Goal: Task Accomplishment & Management: Manage account settings

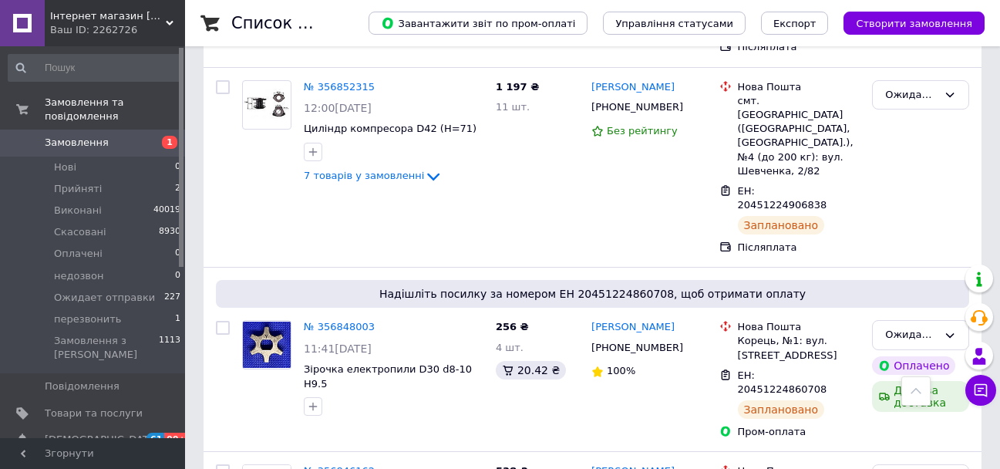
scroll to position [1292, 0]
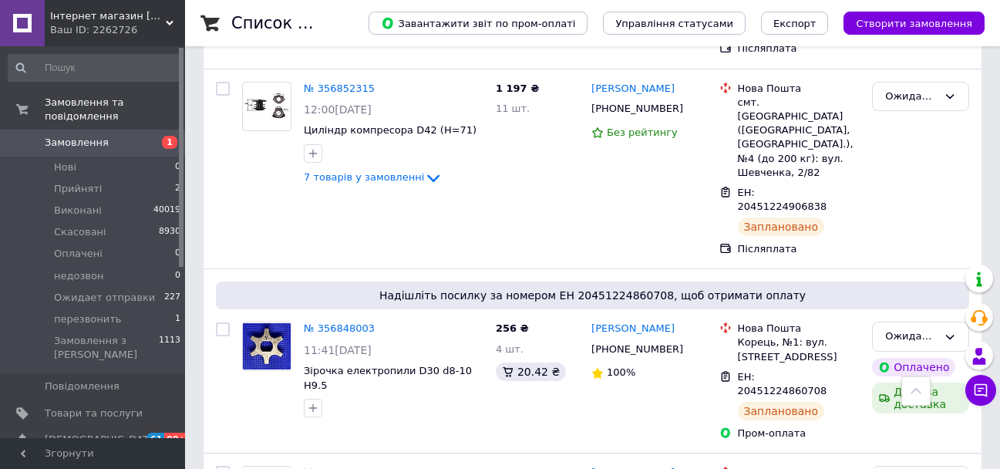
click at [64, 136] on span "Замовлення" at bounding box center [77, 143] width 64 height 14
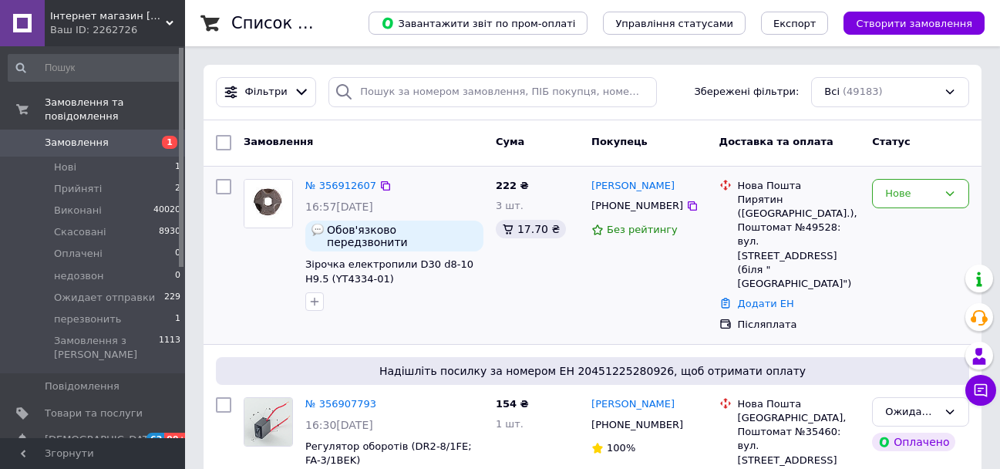
drag, startPoint x: 412, startPoint y: 203, endPoint x: 490, endPoint y: 282, distance: 111.2
click at [490, 282] on div "222 ₴ 3 шт. 17.70 ₴" at bounding box center [538, 255] width 96 height 165
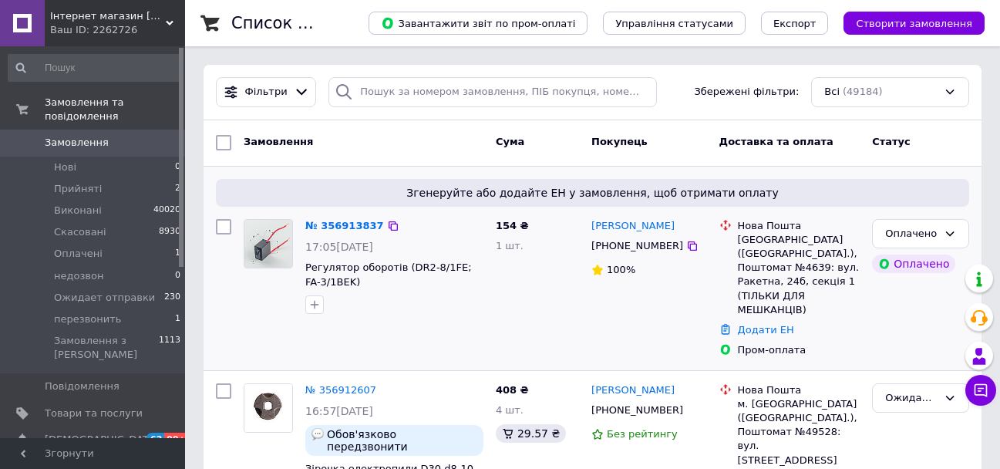
scroll to position [77, 0]
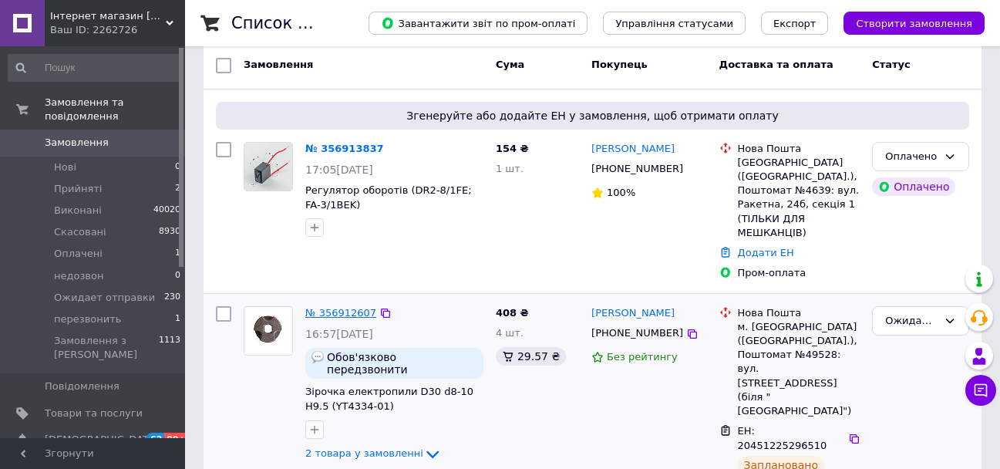
click at [354, 307] on link "№ 356912607" at bounding box center [340, 313] width 71 height 12
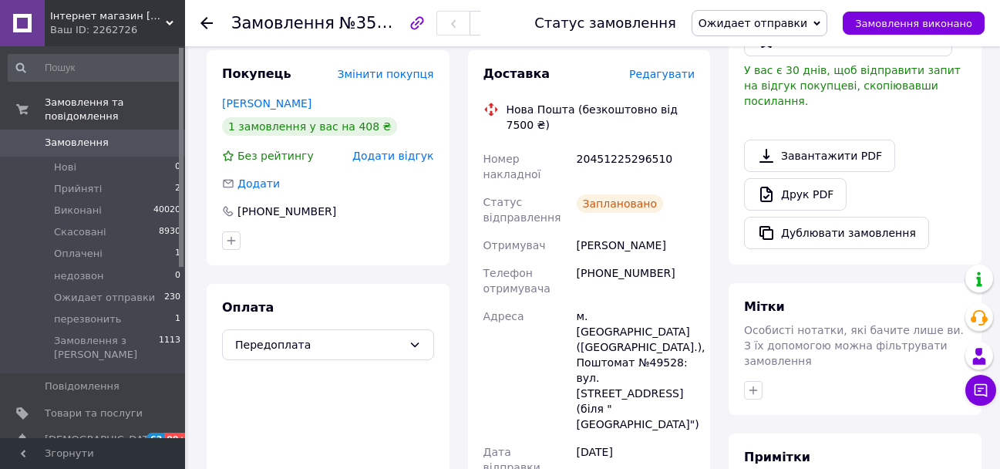
scroll to position [463, 0]
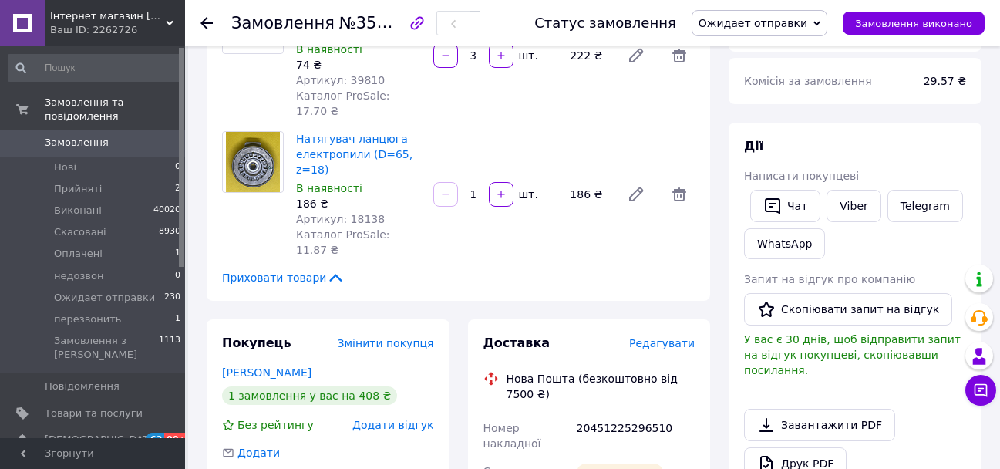
scroll to position [159, 0]
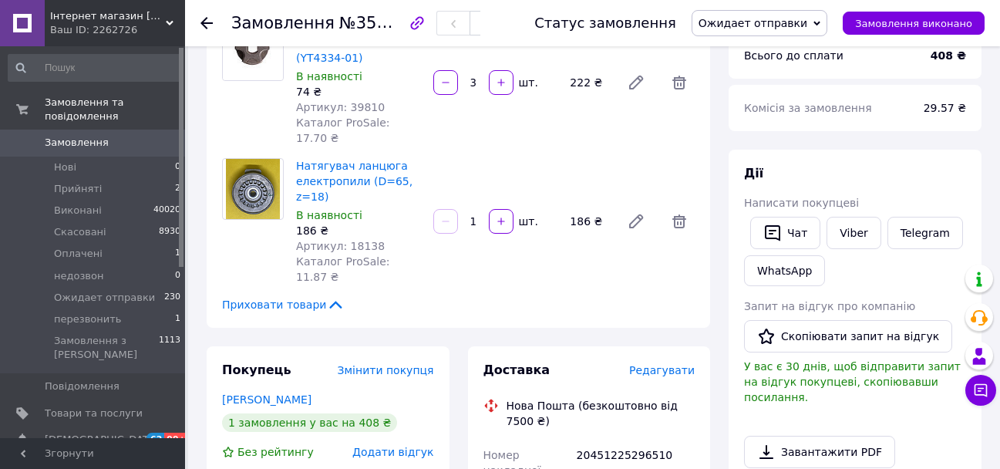
click at [49, 136] on span "Замовлення" at bounding box center [77, 143] width 64 height 14
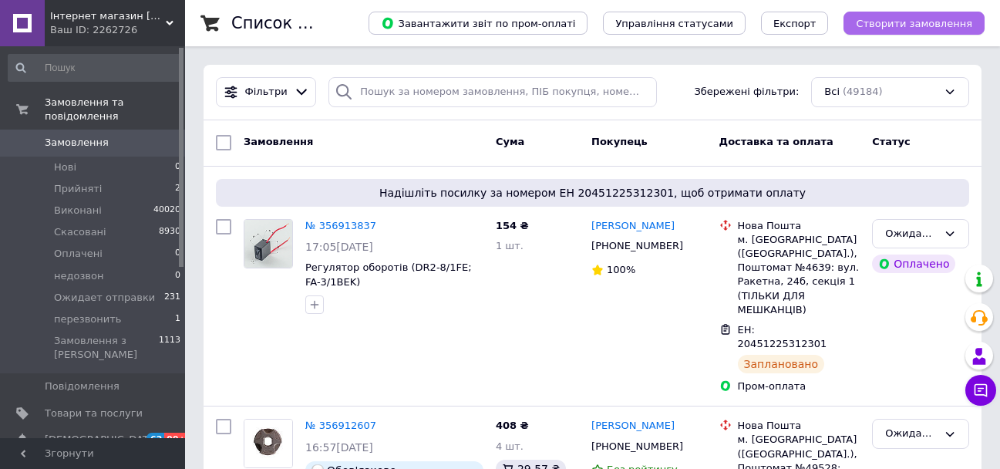
click at [877, 20] on span "Створити замовлення" at bounding box center [914, 24] width 116 height 12
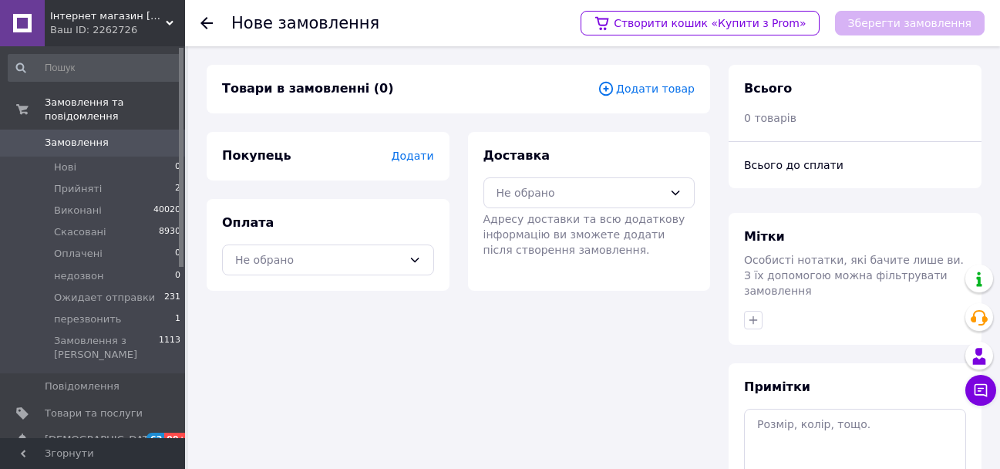
click at [614, 86] on icon at bounding box center [605, 88] width 17 height 17
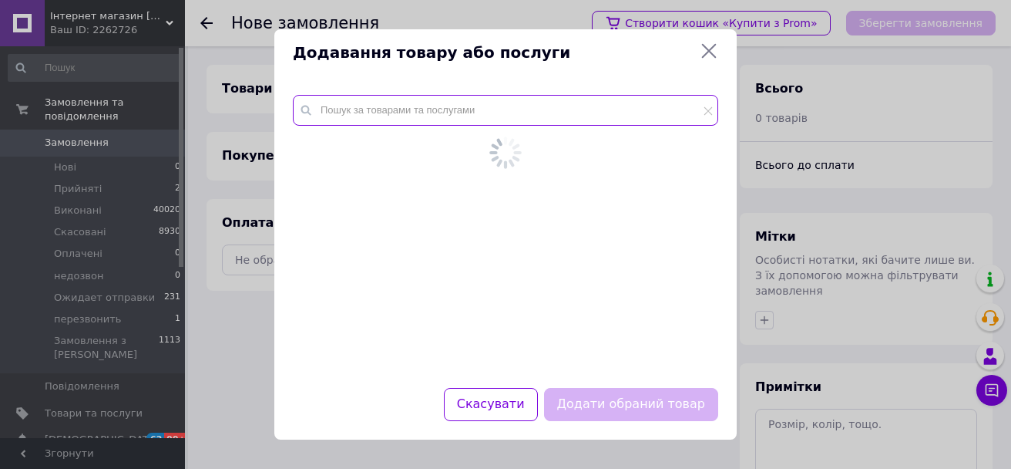
click at [513, 99] on input "text" at bounding box center [506, 110] width 426 height 31
paste input "13767"
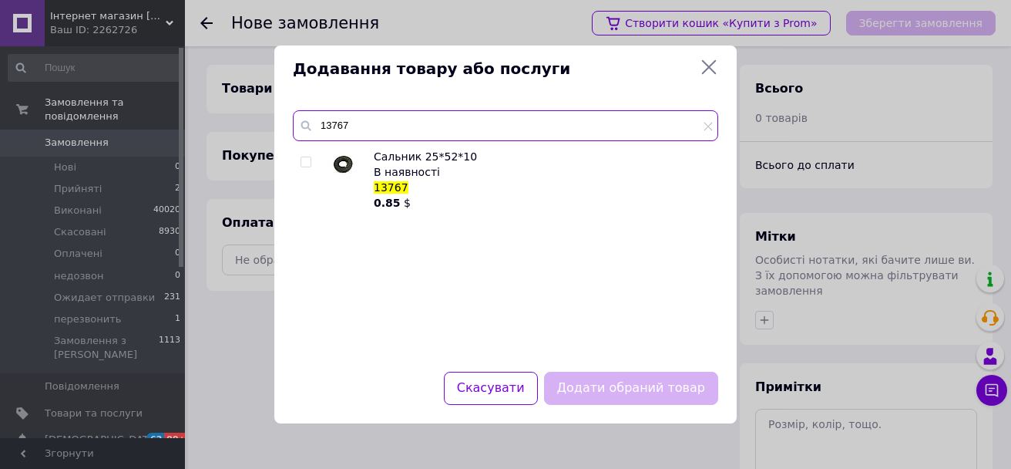
type input "13767"
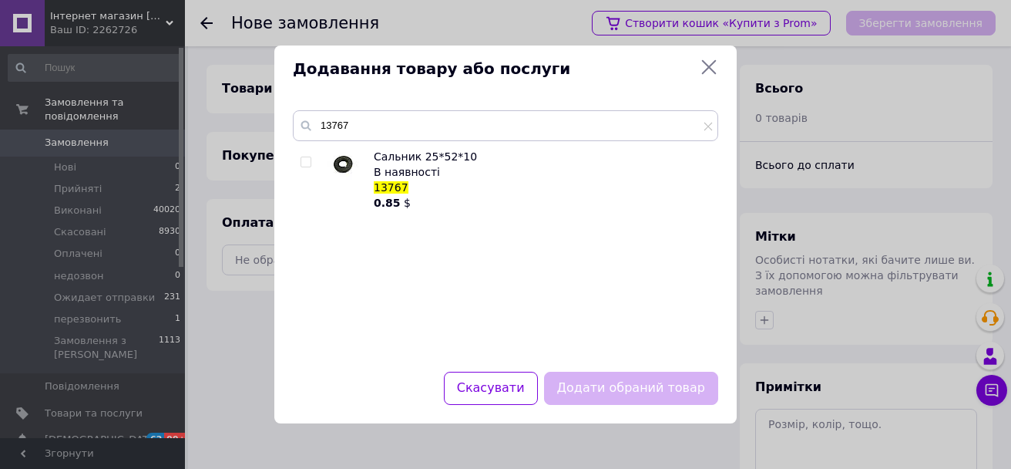
click at [304, 161] on input "checkbox" at bounding box center [306, 162] width 10 height 10
checkbox input "true"
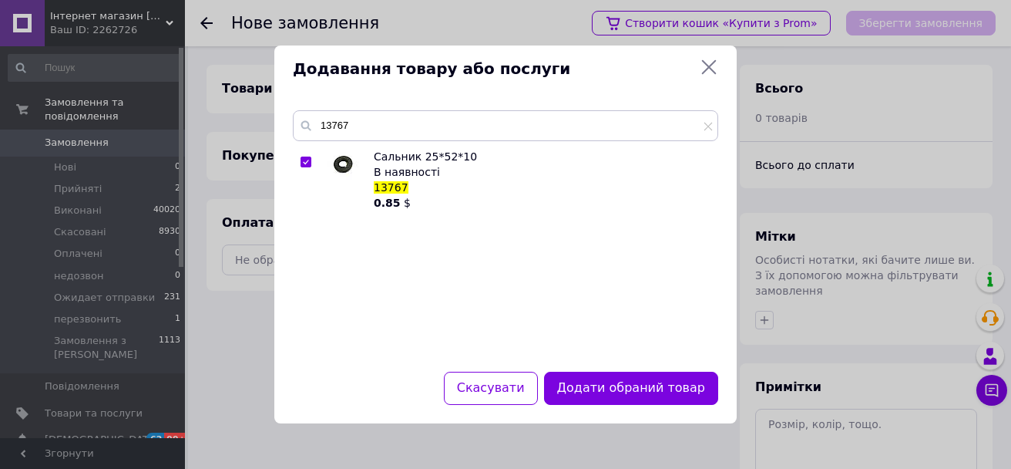
click at [596, 392] on button "Додати обраний товар" at bounding box center [631, 388] width 174 height 33
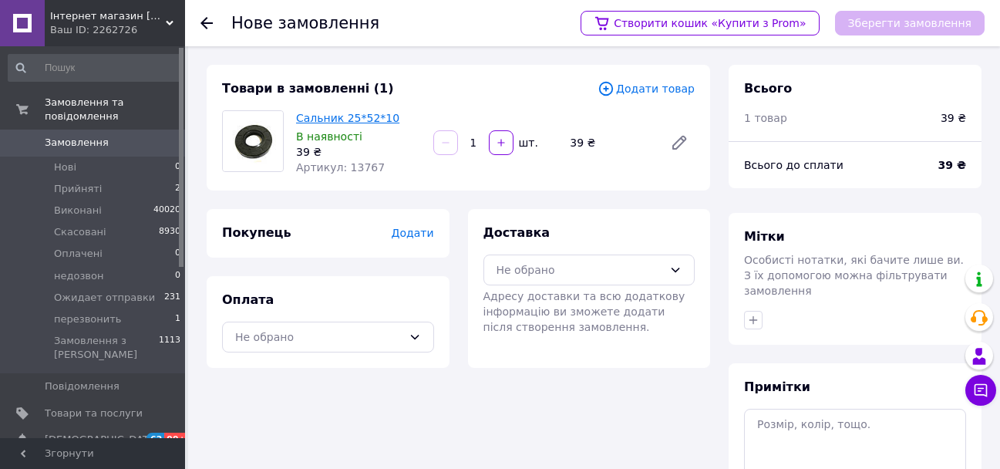
click at [348, 112] on link "Сальник 25*52*10" at bounding box center [347, 118] width 103 height 12
click at [614, 87] on icon at bounding box center [605, 88] width 17 height 17
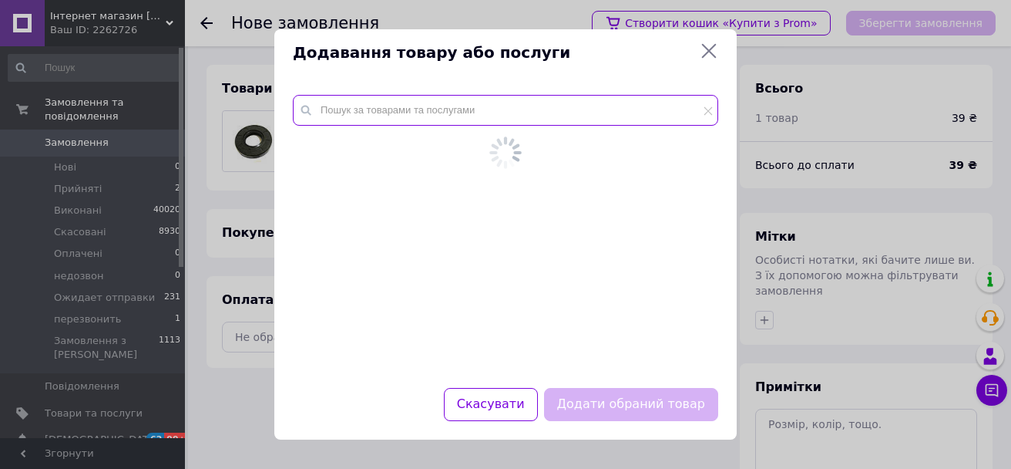
drag, startPoint x: 621, startPoint y: 87, endPoint x: 425, endPoint y: 112, distance: 197.4
click at [425, 112] on input "text" at bounding box center [506, 110] width 426 height 31
paste input "16880"
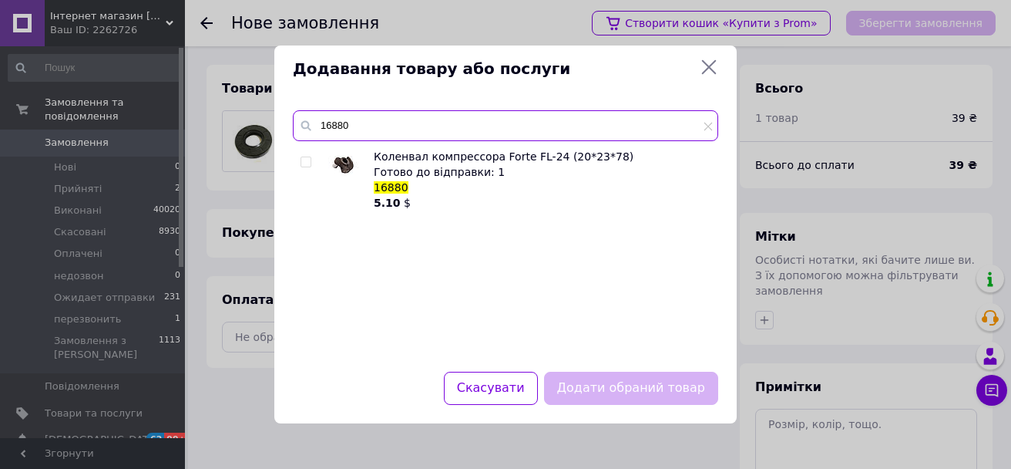
type input "16880"
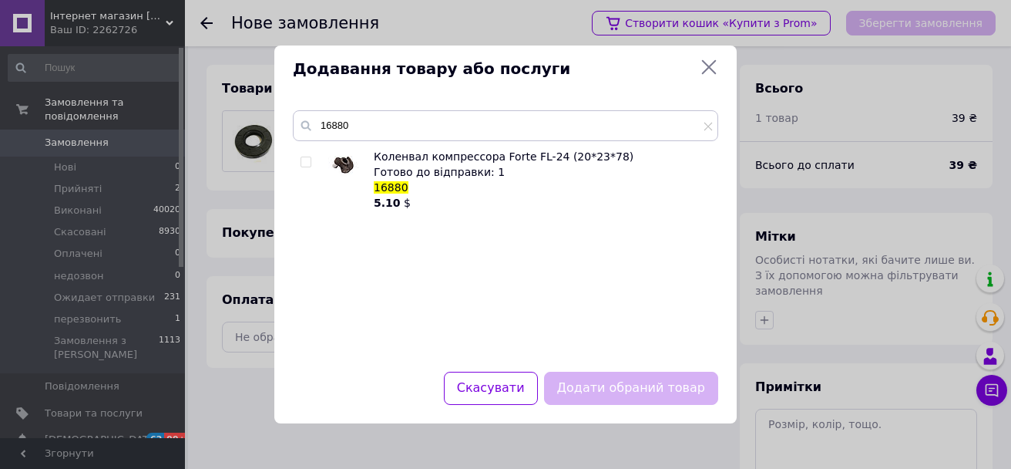
click at [305, 163] on input "checkbox" at bounding box center [306, 162] width 10 height 10
checkbox input "true"
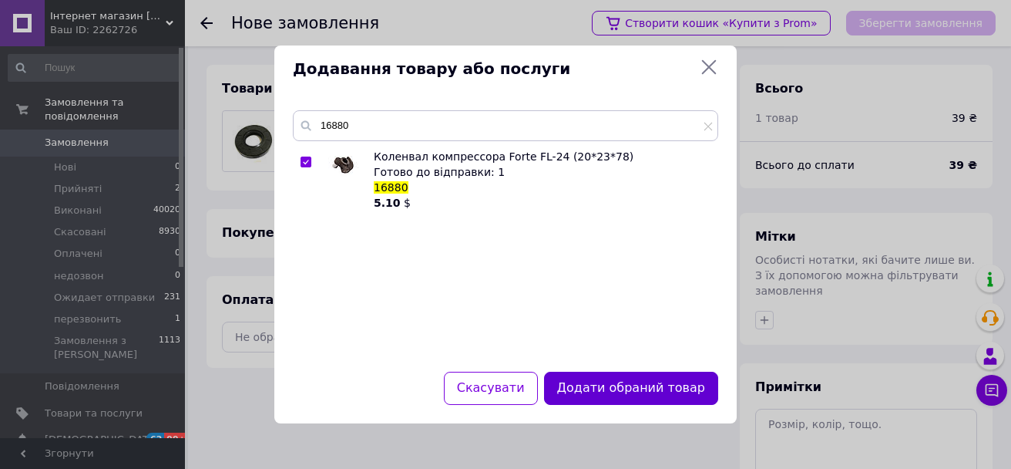
click at [604, 382] on button "Додати обраний товар" at bounding box center [631, 388] width 174 height 33
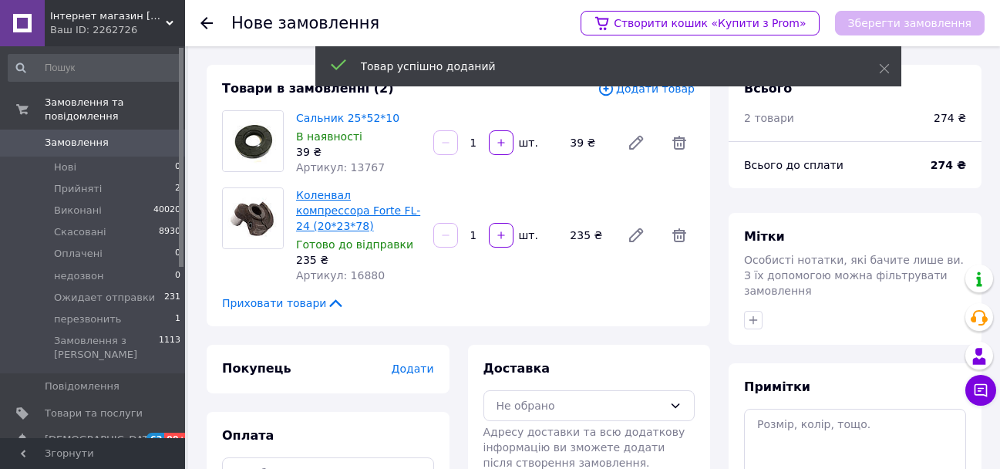
click at [326, 200] on link "Коленвал компрессора Forte FL-24 (20*23*78)" at bounding box center [358, 210] width 124 height 43
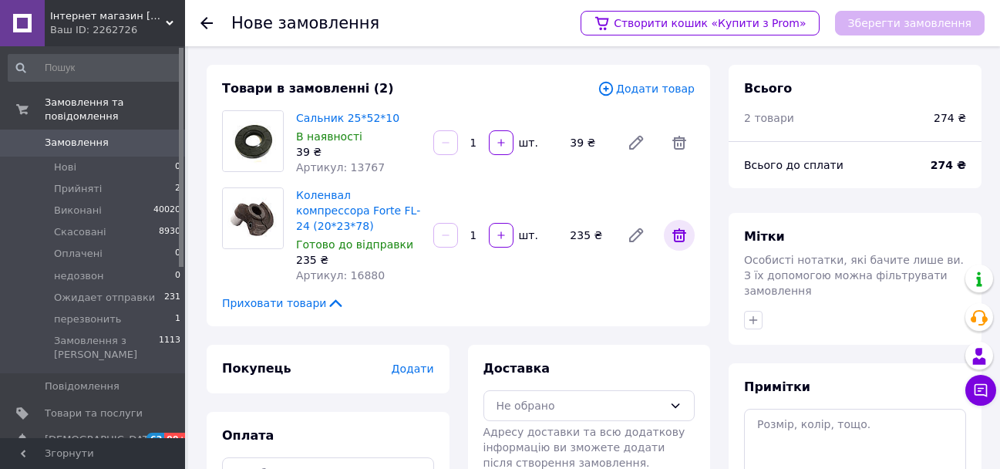
click at [671, 229] on icon at bounding box center [679, 235] width 19 height 19
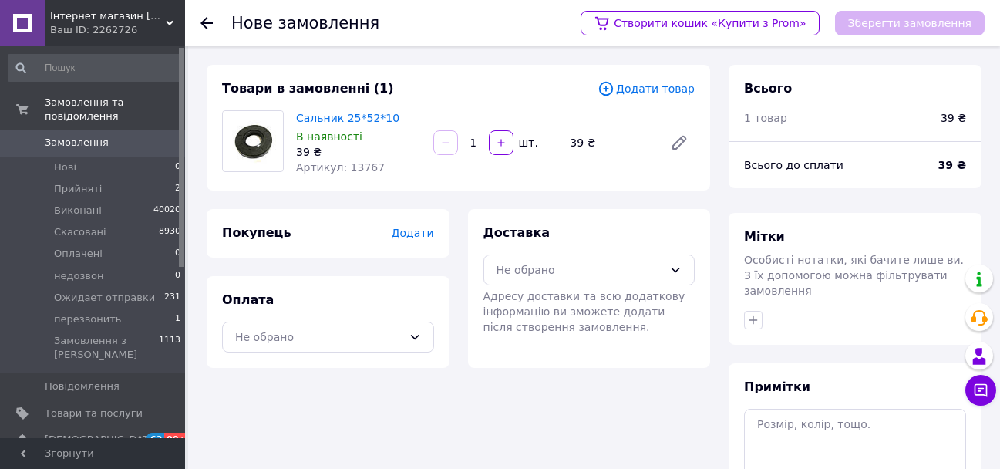
click at [627, 382] on div "Товари в замовленні (1) Додати товар Сальник 25*52*10 В наявності 39 ₴ Артикул:…" at bounding box center [458, 348] width 522 height 567
click at [614, 86] on icon at bounding box center [605, 88] width 17 height 17
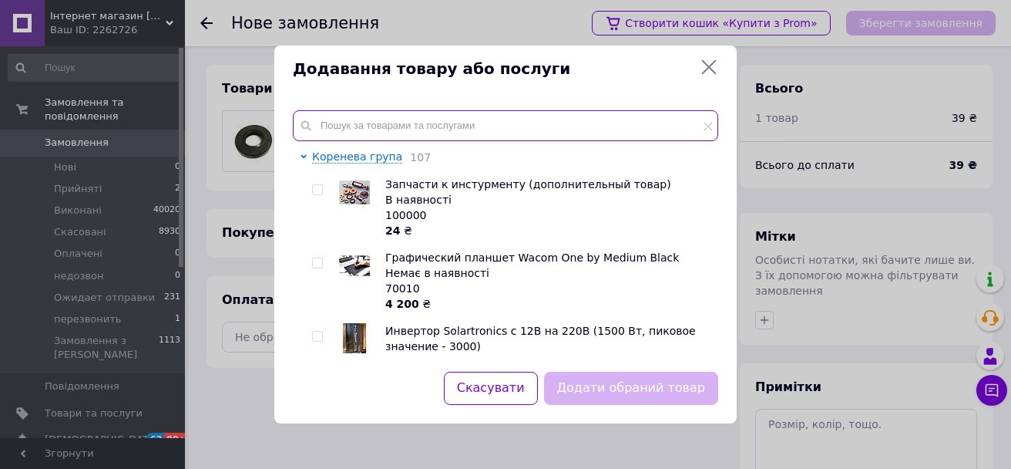
click at [448, 126] on input "text" at bounding box center [506, 125] width 426 height 31
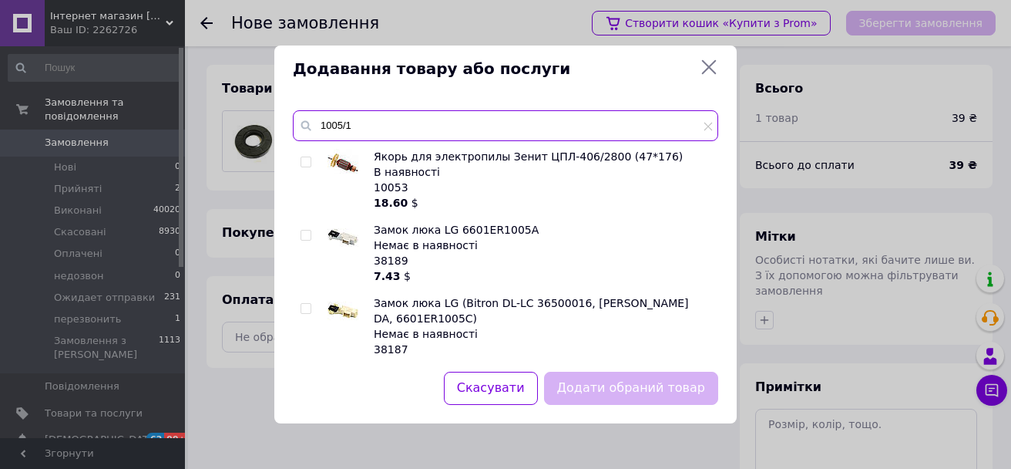
drag, startPoint x: 332, startPoint y: 124, endPoint x: 342, endPoint y: 128, distance: 10.7
click at [333, 125] on input "1005/1" at bounding box center [506, 125] width 426 height 31
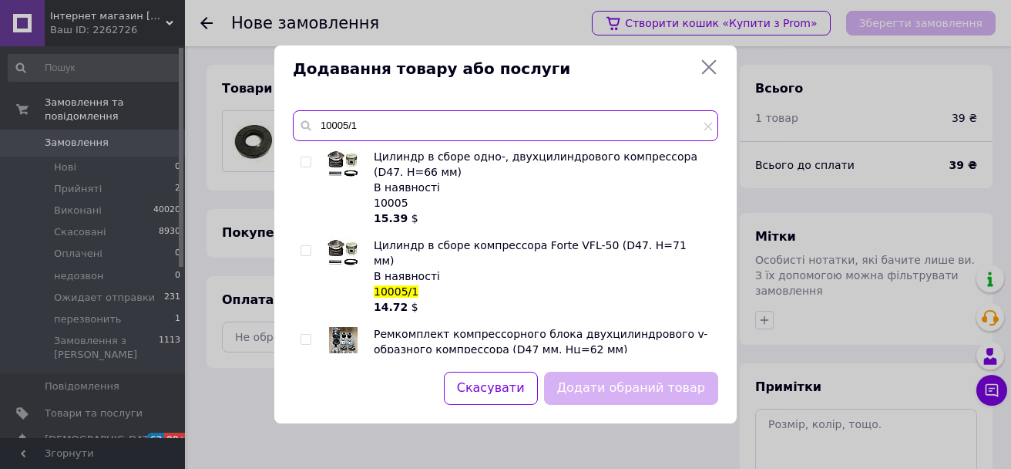
type input "10005/1"
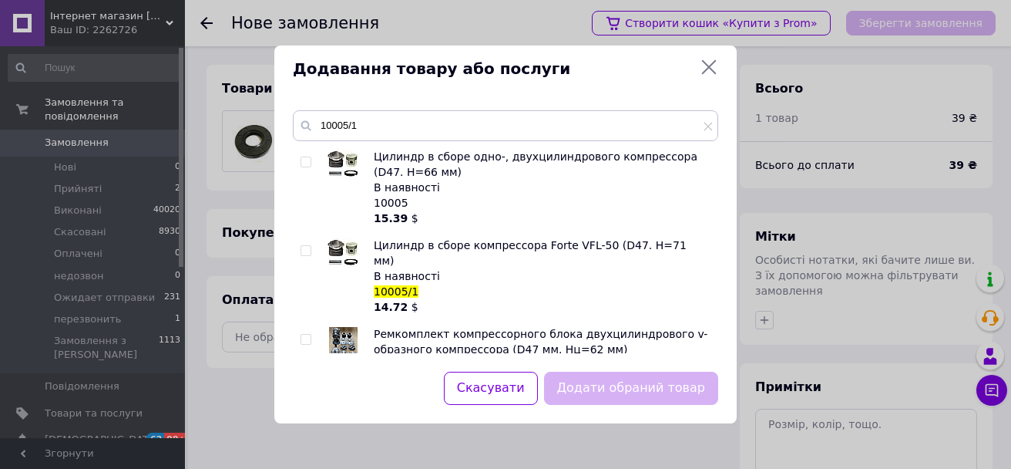
click at [307, 251] on input "checkbox" at bounding box center [306, 251] width 10 height 10
checkbox input "true"
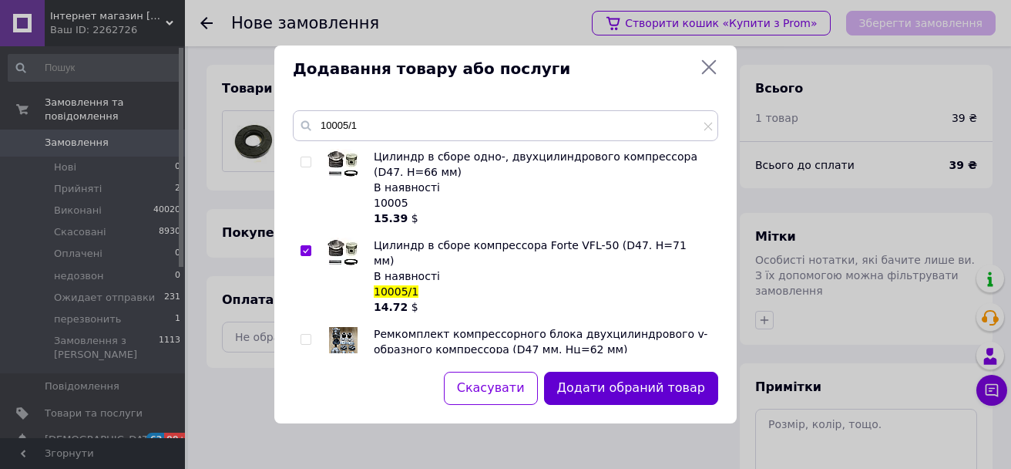
click at [590, 393] on button "Додати обраний товар" at bounding box center [631, 388] width 174 height 33
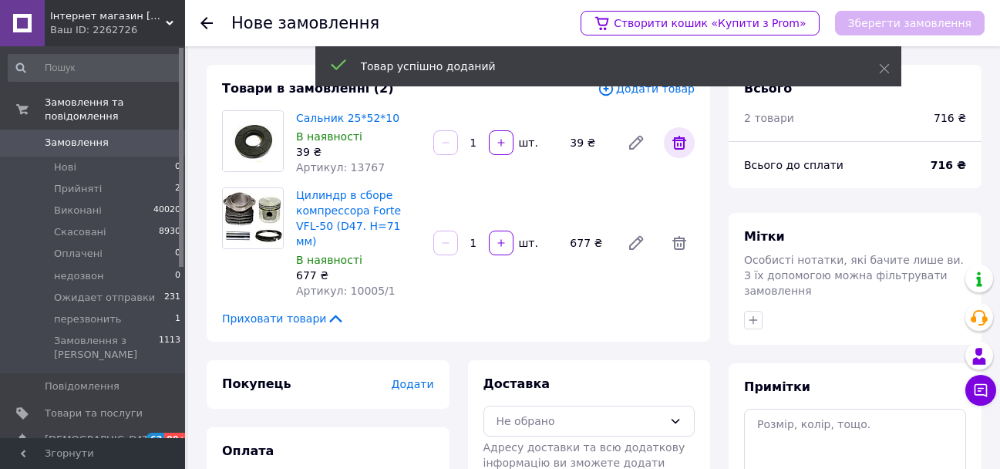
click at [690, 142] on span at bounding box center [679, 142] width 31 height 31
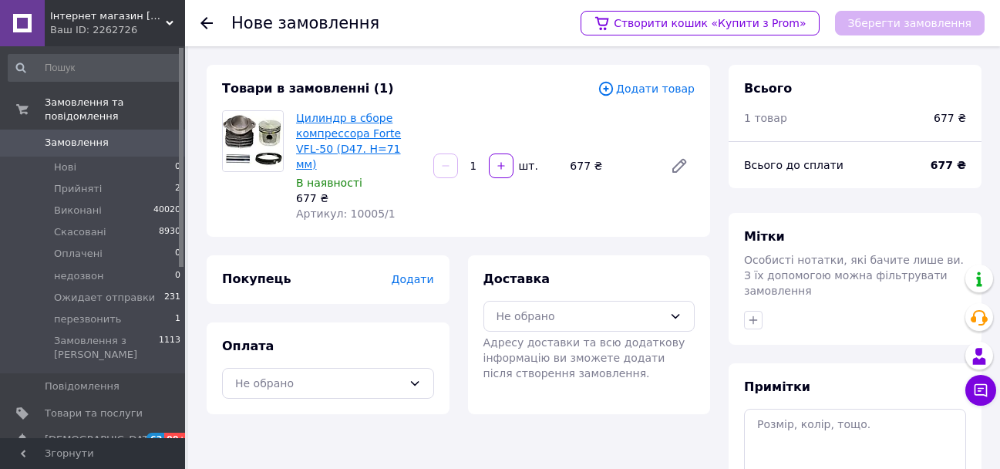
click at [361, 147] on link "Цилиндр в сборе компрессора Forte VFL-50 (D47. H=71 мм)" at bounding box center [348, 141] width 105 height 59
click at [496, 160] on icon "button" at bounding box center [501, 165] width 11 height 11
type input "2"
click at [541, 308] on div "Не обрано" at bounding box center [579, 316] width 167 height 17
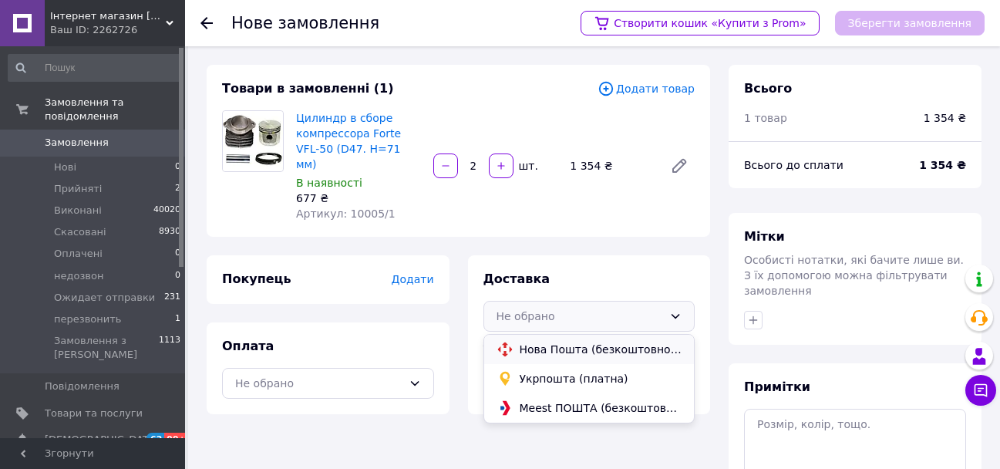
drag, startPoint x: 544, startPoint y: 331, endPoint x: 506, endPoint y: 339, distance: 39.3
click at [543, 341] on span "Нова Пошта (безкоштовно від 7500 ₴)" at bounding box center [601, 348] width 163 height 15
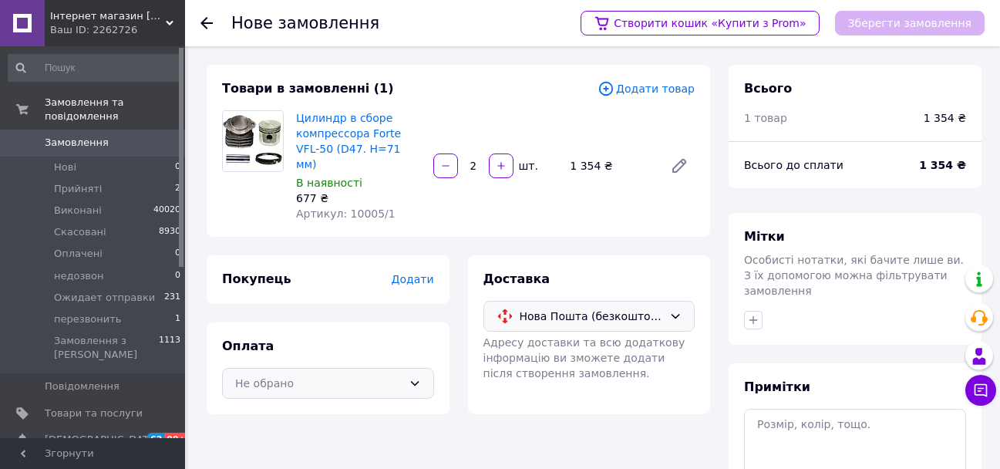
click at [415, 377] on icon at bounding box center [415, 383] width 12 height 12
drag, startPoint x: 301, startPoint y: 432, endPoint x: 340, endPoint y: 382, distance: 63.2
click at [301, 438] on span "Післяплата" at bounding box center [339, 445] width 163 height 15
click at [409, 273] on span "Додати" at bounding box center [412, 279] width 42 height 12
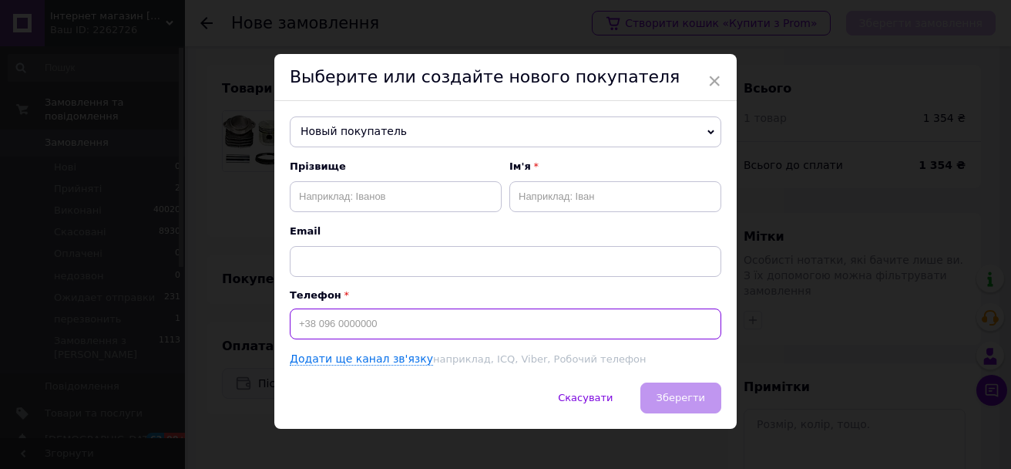
click at [353, 313] on input at bounding box center [506, 323] width 432 height 31
paste input "0663862673"
type input "[PHONE_NUMBER]"
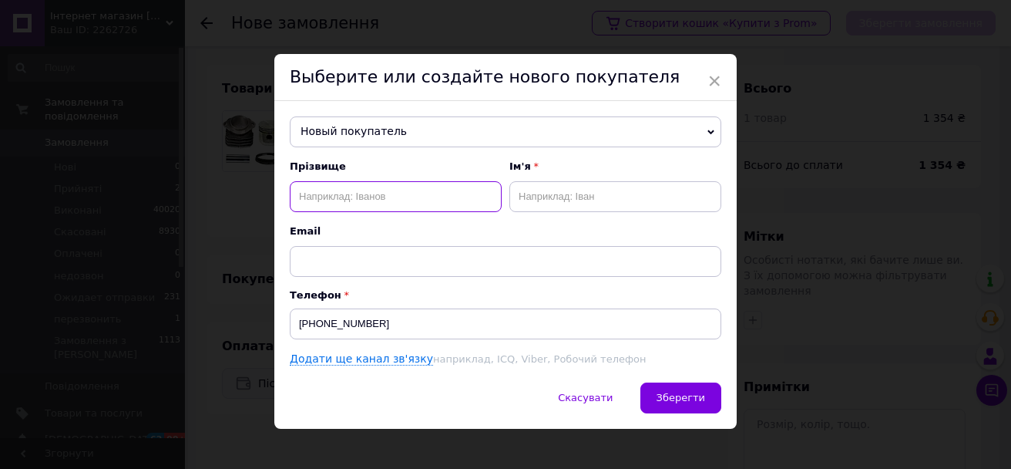
click at [341, 198] on input "text" at bounding box center [396, 196] width 212 height 31
type input "[PERSON_NAME]"
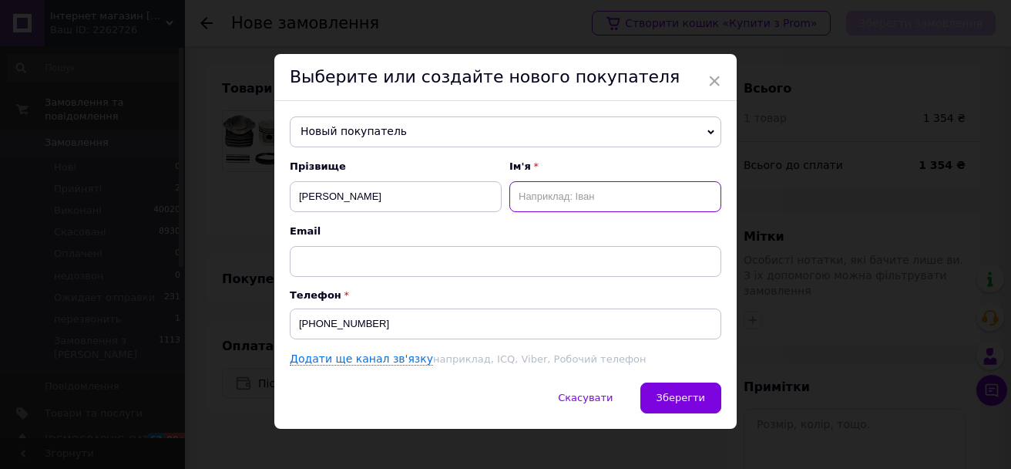
click at [541, 196] on input "text" at bounding box center [616, 196] width 212 height 31
type input "[PERSON_NAME]"
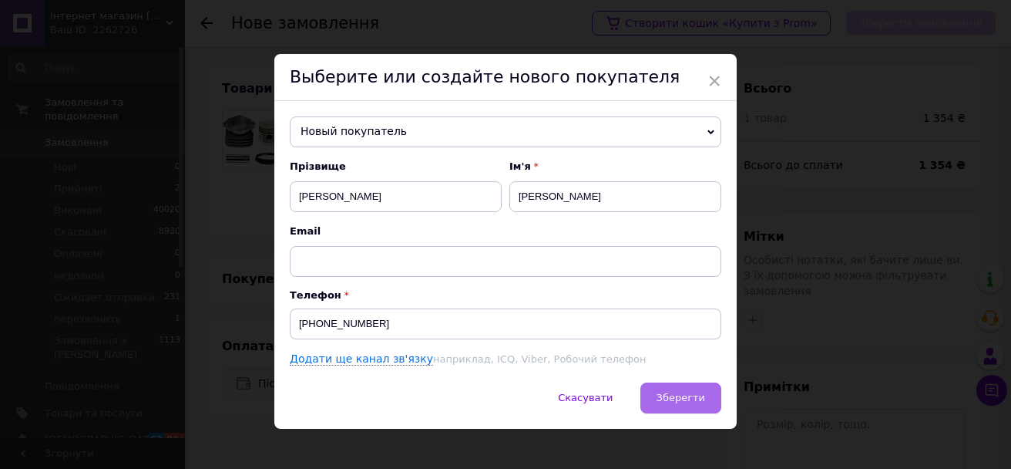
click at [691, 402] on span "Зберегти" at bounding box center [681, 398] width 49 height 12
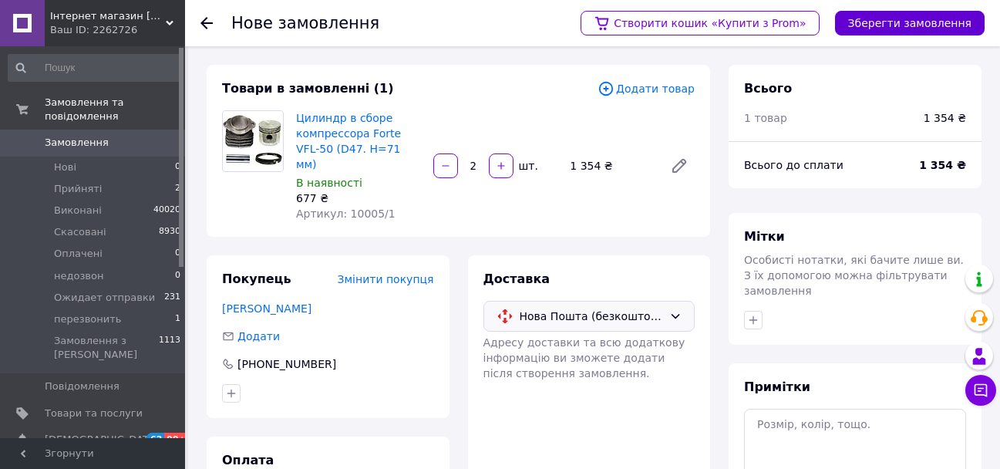
click at [930, 14] on button "Зберегти замовлення" at bounding box center [910, 23] width 150 height 25
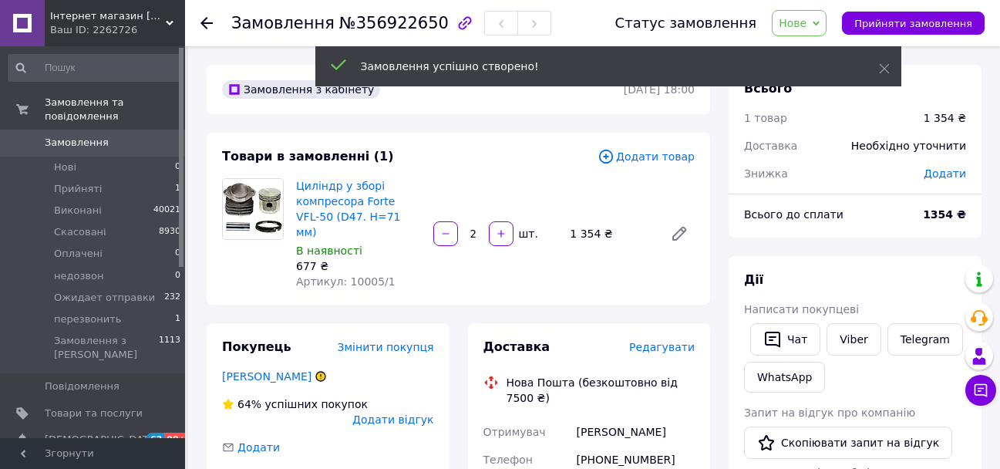
click at [806, 22] on span "Нове" at bounding box center [793, 23] width 28 height 12
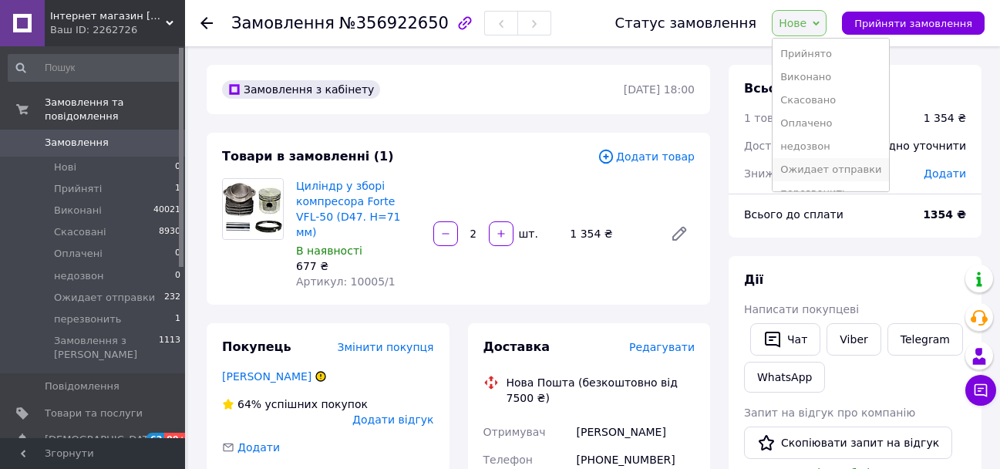
click at [813, 169] on li "Ожидает отправки" at bounding box center [830, 169] width 116 height 23
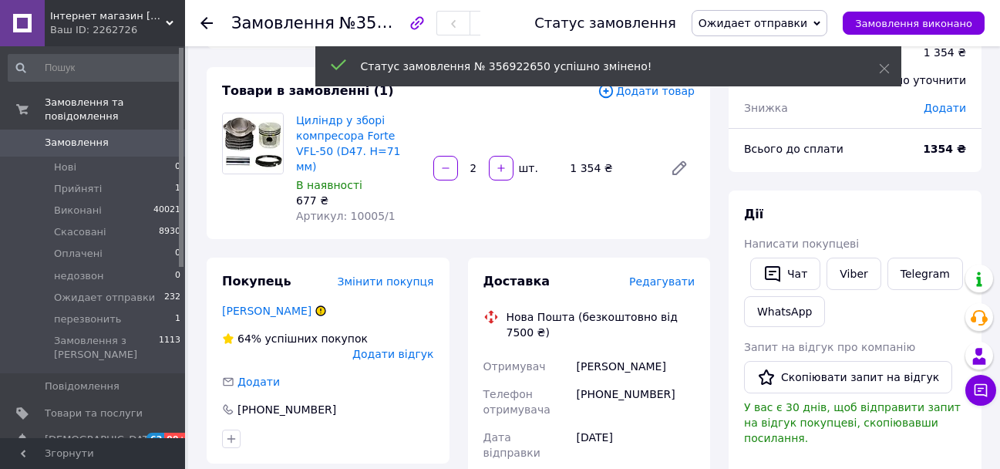
scroll to position [154, 0]
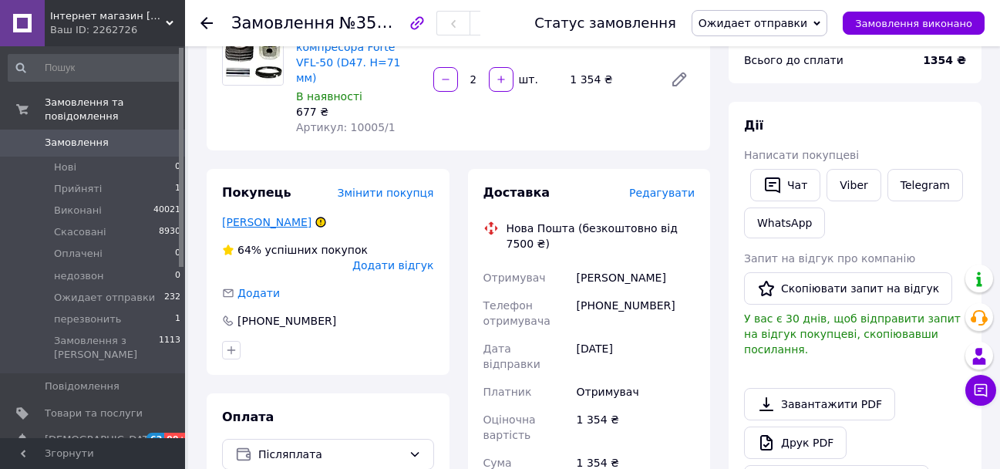
click at [237, 216] on link "[PERSON_NAME]" at bounding box center [266, 222] width 89 height 12
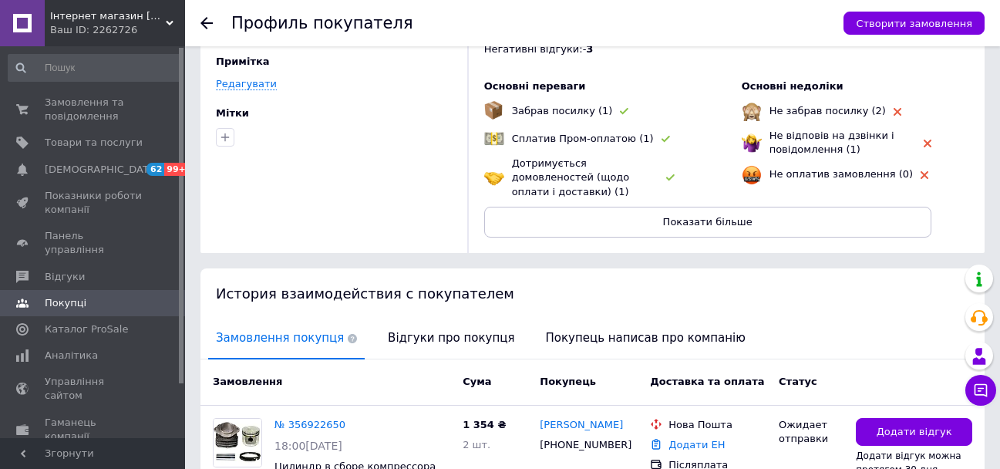
scroll to position [187, 0]
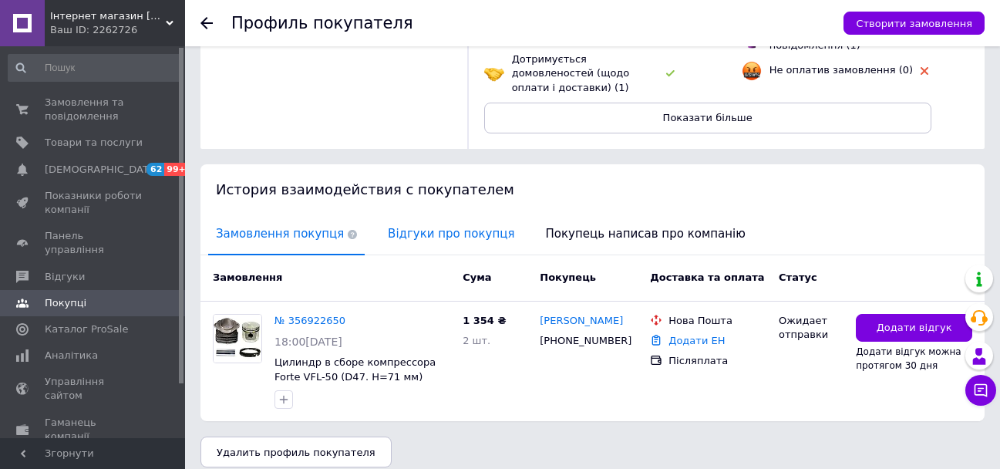
click at [380, 224] on span "Відгуки про покупця" at bounding box center [451, 233] width 142 height 39
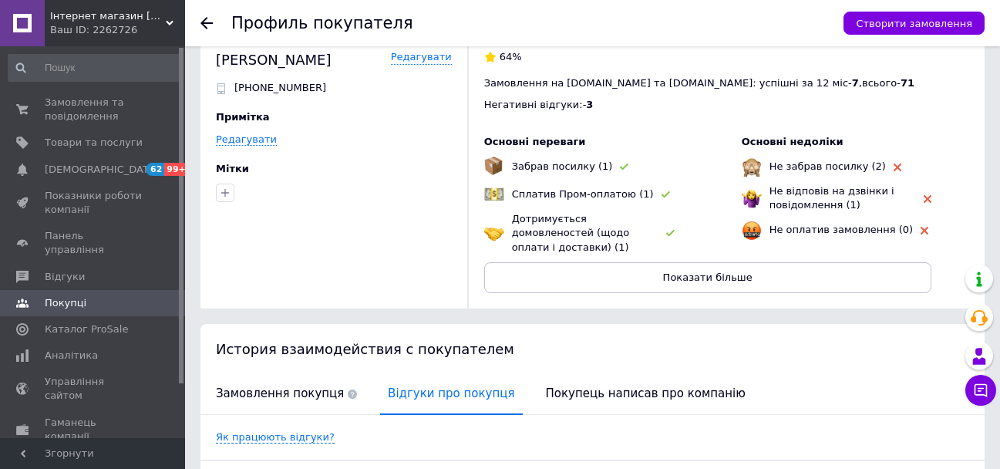
scroll to position [0, 0]
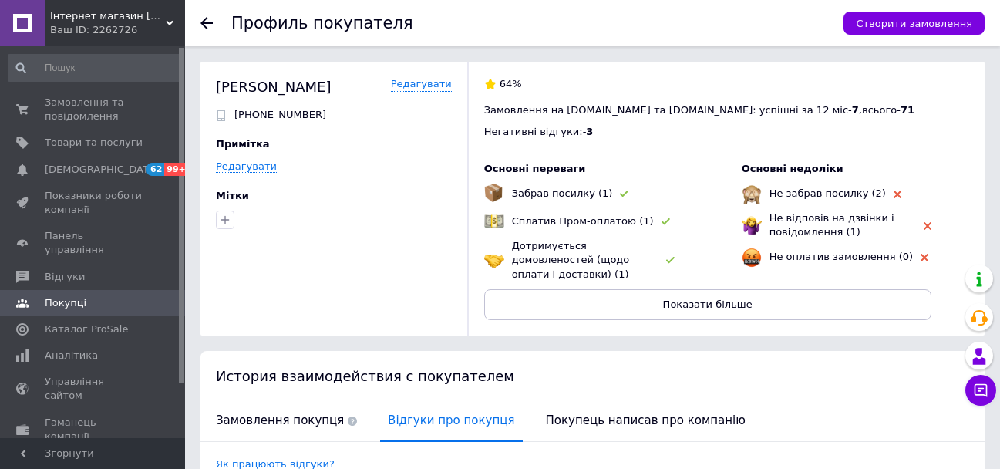
click at [200, 24] on icon at bounding box center [206, 23] width 12 height 12
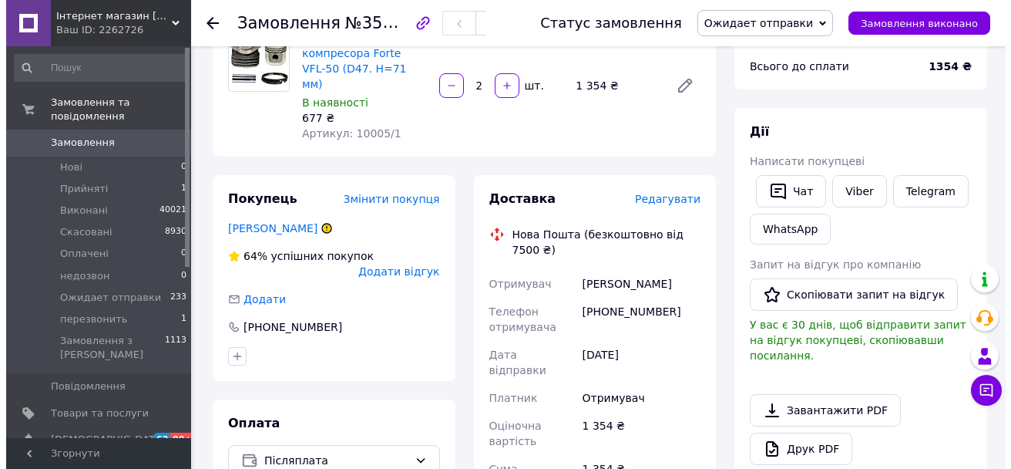
scroll to position [154, 0]
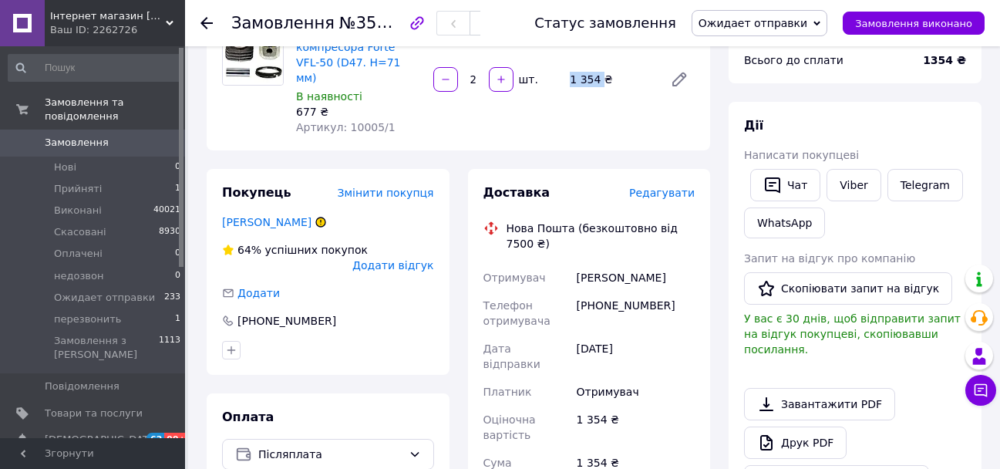
copy div "1 354"
drag, startPoint x: 569, startPoint y: 69, endPoint x: 599, endPoint y: 79, distance: 31.9
click at [599, 79] on div "1 354 ₴" at bounding box center [611, 80] width 94 height 22
click at [671, 187] on span "Редагувати" at bounding box center [662, 193] width 66 height 12
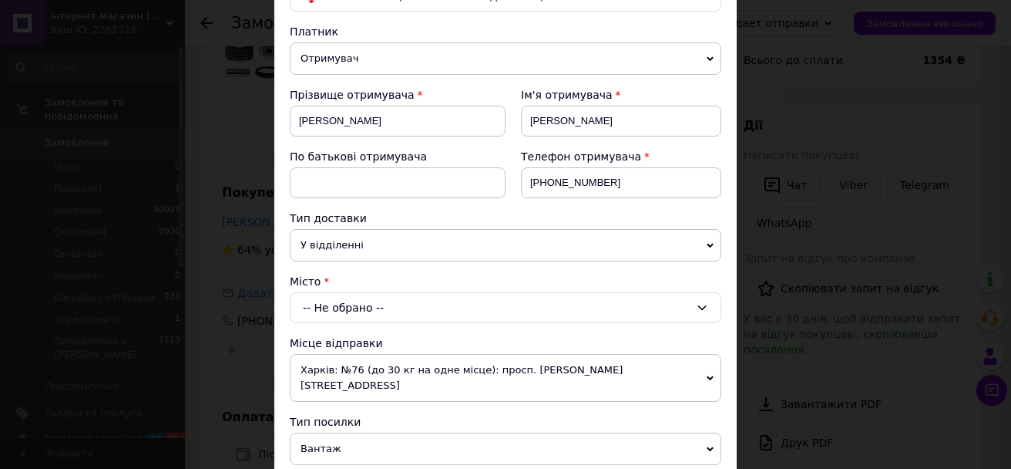
click at [324, 310] on div "-- Не обрано --" at bounding box center [506, 307] width 432 height 31
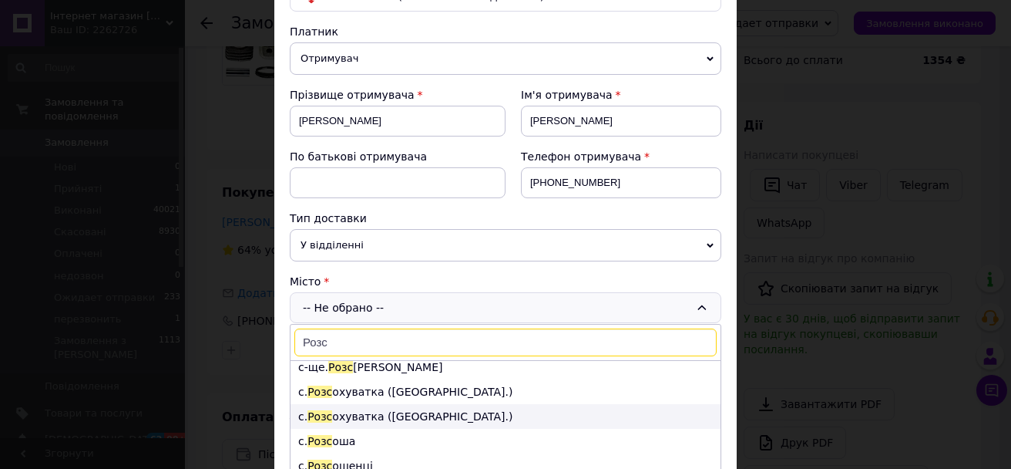
scroll to position [8, 0]
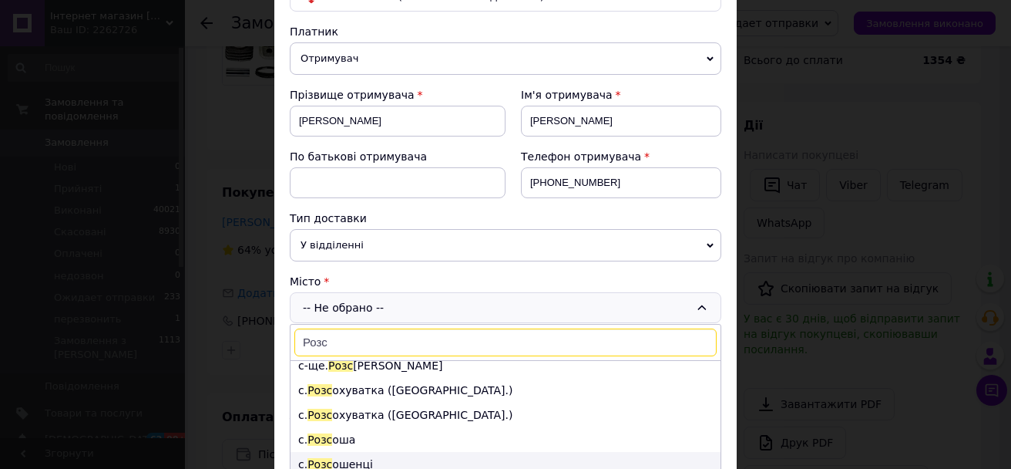
type input "Розс"
click at [357, 459] on li "с. Розс ошенці" at bounding box center [506, 464] width 430 height 25
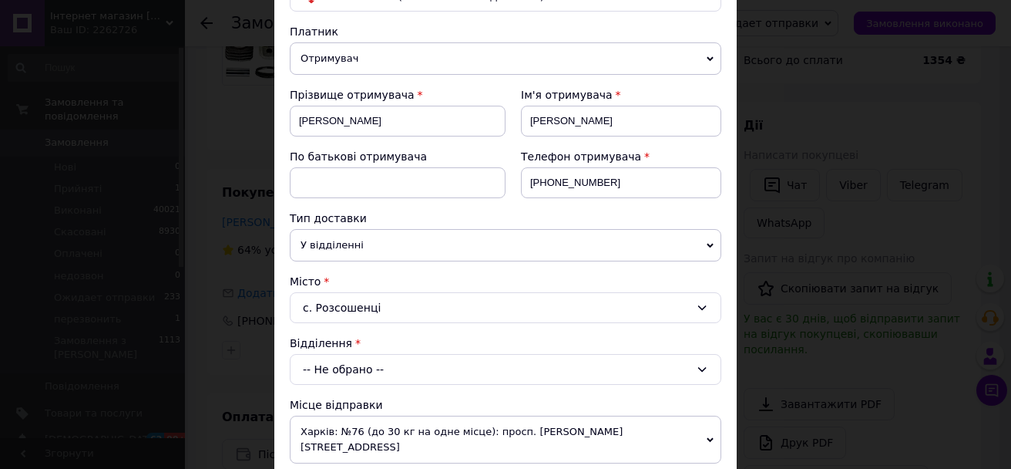
click at [375, 368] on div "-- Не обрано --" at bounding box center [506, 369] width 432 height 31
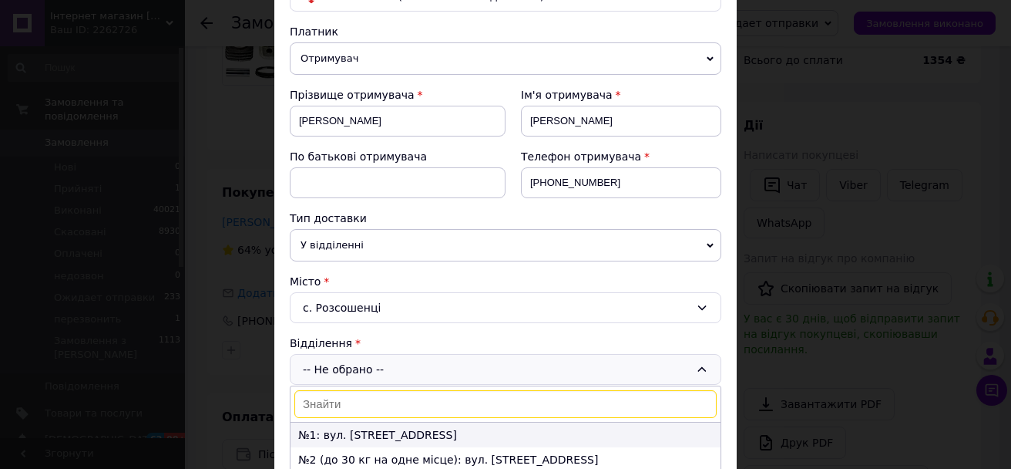
click at [378, 431] on li "№1: вул. [STREET_ADDRESS]" at bounding box center [506, 434] width 430 height 25
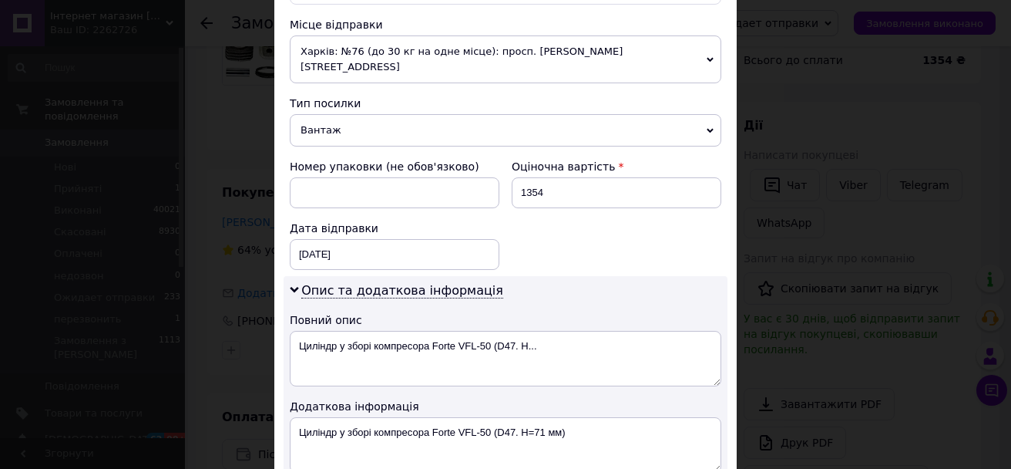
scroll to position [540, 0]
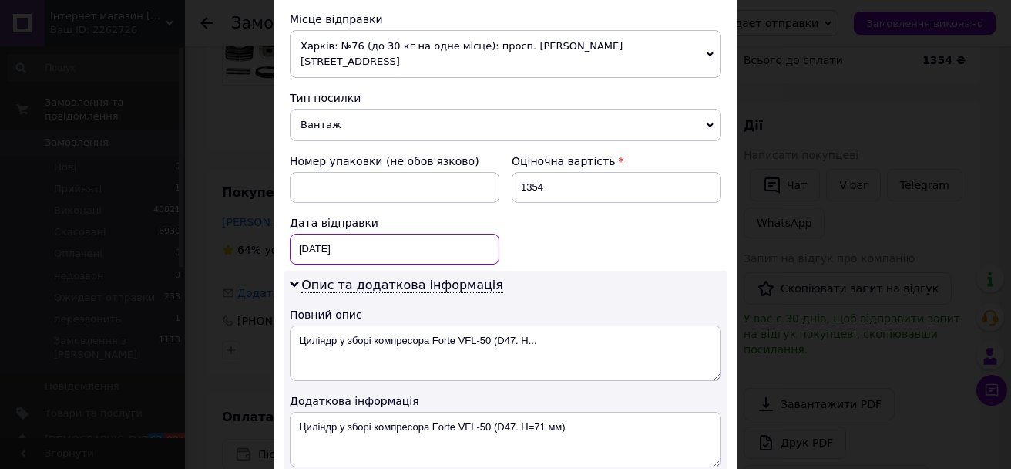
click at [311, 237] on div "12.08.2025 < 2025 > < Август > Пн Вт Ср Чт Пт Сб Вс 28 29 30 31 1 2 3 4 5 6 7 8…" at bounding box center [395, 249] width 210 height 31
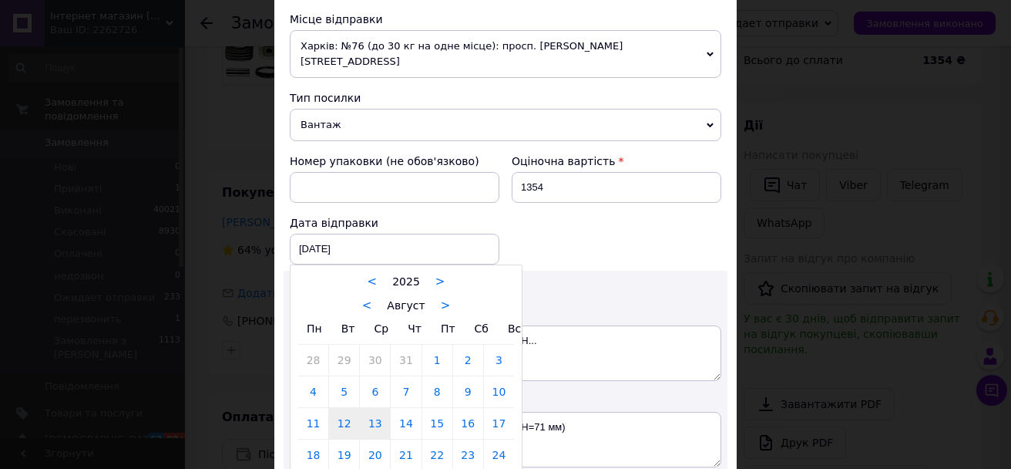
click at [382, 419] on link "13" at bounding box center [375, 423] width 30 height 31
type input "[DATE]"
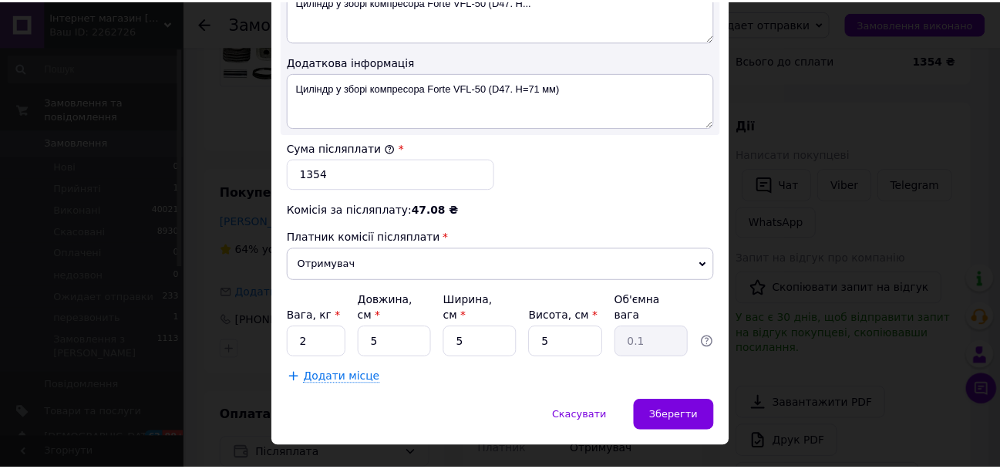
scroll to position [880, 0]
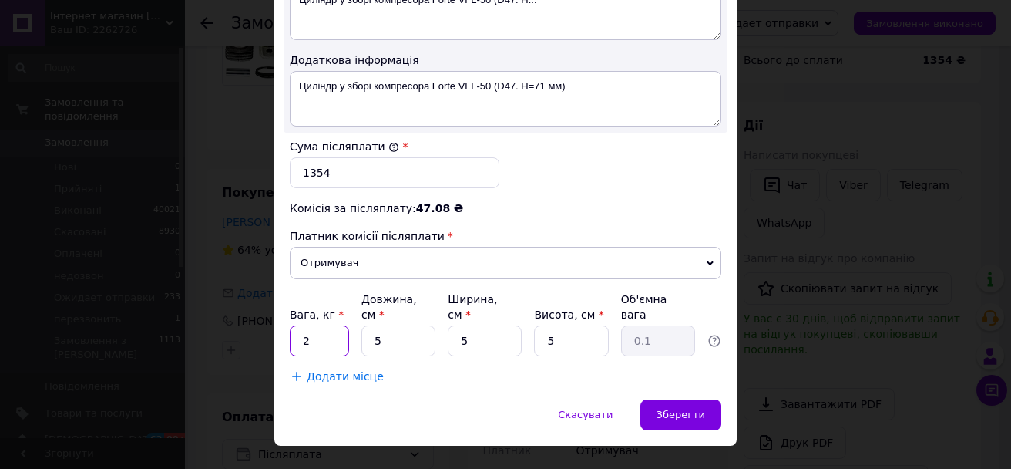
click at [307, 325] on input "2" at bounding box center [319, 340] width 59 height 31
type input "1"
click at [687, 409] on span "Зберегти" at bounding box center [681, 415] width 49 height 12
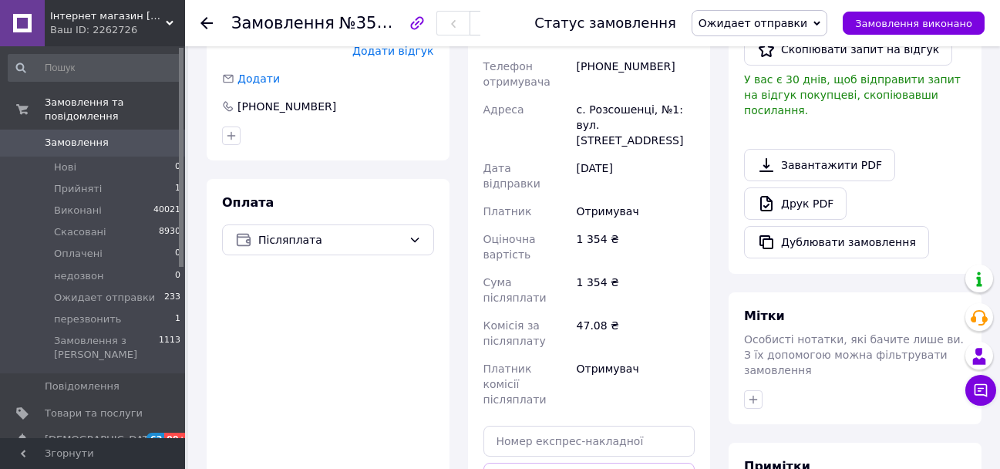
scroll to position [231, 0]
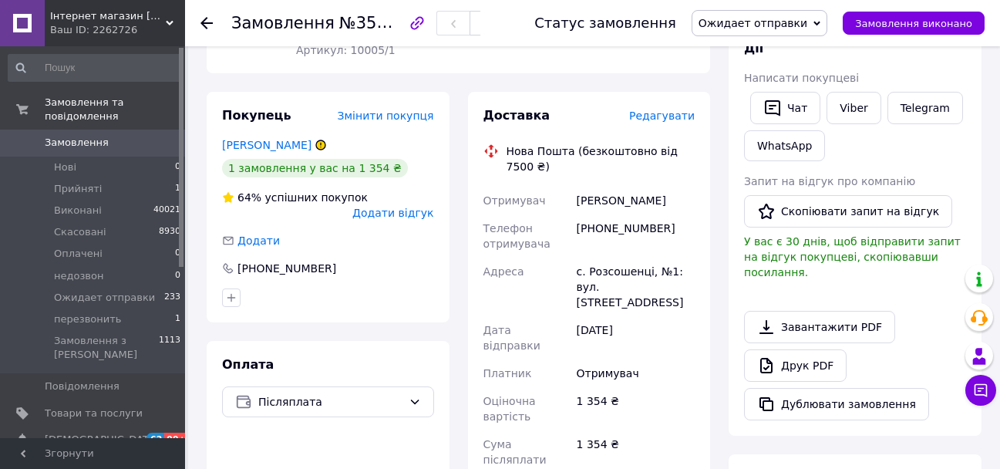
click at [593, 187] on div "[PERSON_NAME]" at bounding box center [636, 201] width 124 height 28
copy div "[PERSON_NAME]"
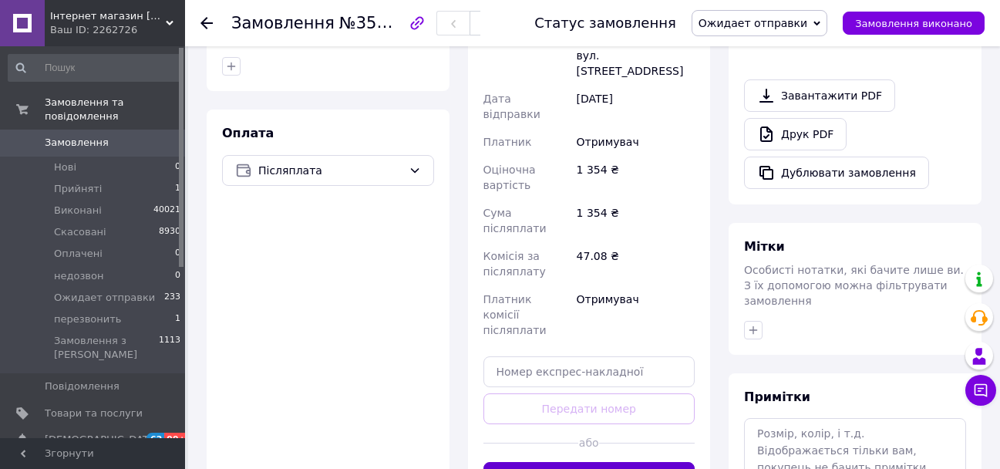
click at [597, 462] on button "Згенерувати ЕН" at bounding box center [589, 477] width 212 height 31
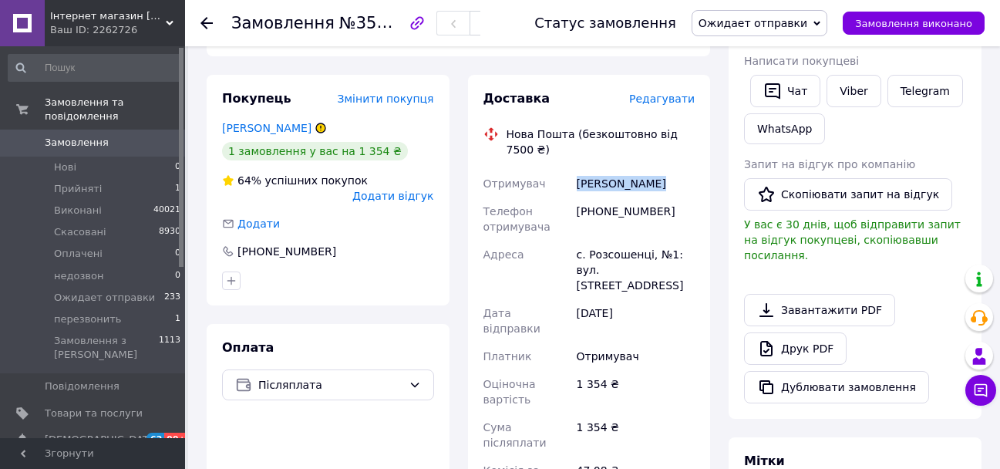
scroll to position [154, 0]
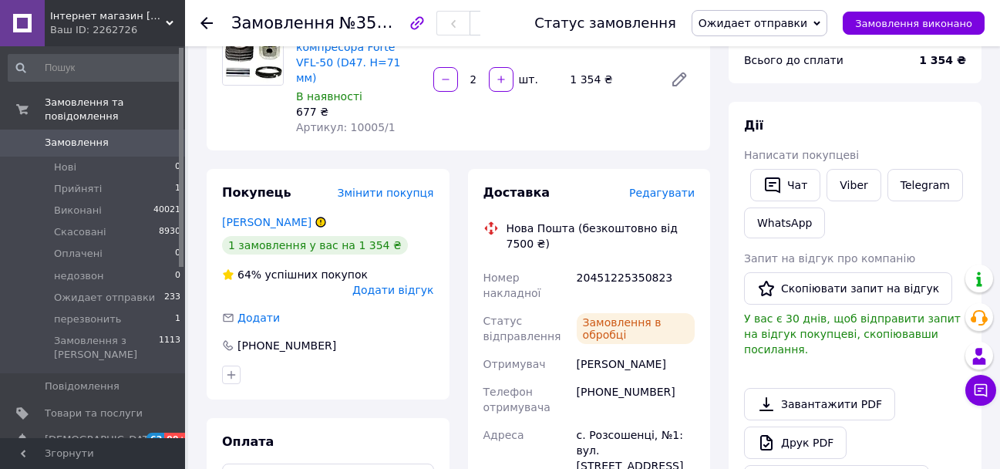
click at [601, 264] on div "20451225350823" at bounding box center [636, 285] width 124 height 43
copy div "20451225350823"
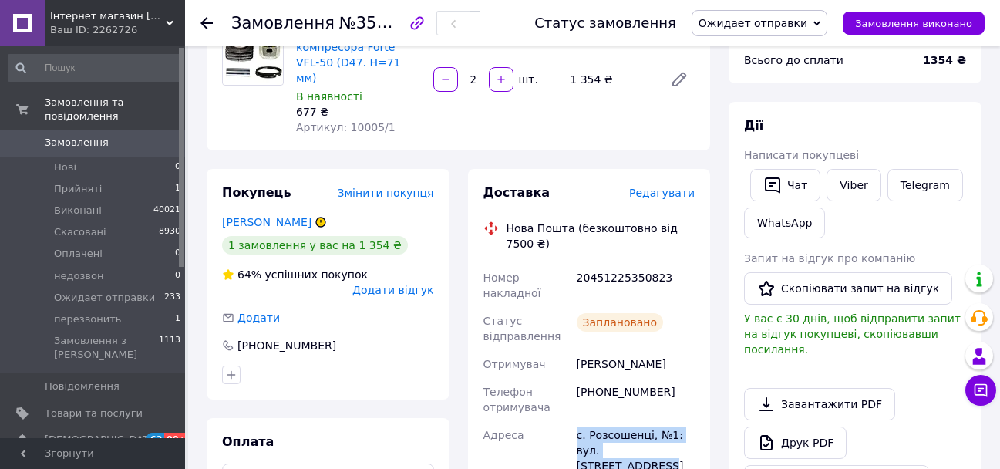
drag, startPoint x: 630, startPoint y: 405, endPoint x: 551, endPoint y: 391, distance: 79.8
copy div "Адреса с. Розсошенці, №1: вул. Кременчуцька, 8"
click at [599, 264] on div "20451225350823" at bounding box center [636, 285] width 124 height 43
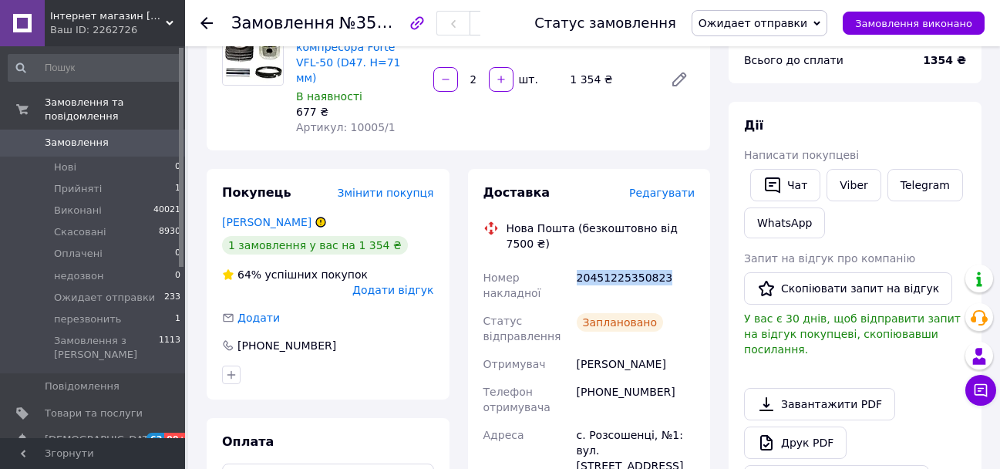
click at [599, 264] on div "20451225350823" at bounding box center [636, 285] width 124 height 43
copy div "20451225350823"
click at [601, 350] on div "[PERSON_NAME]" at bounding box center [636, 364] width 124 height 28
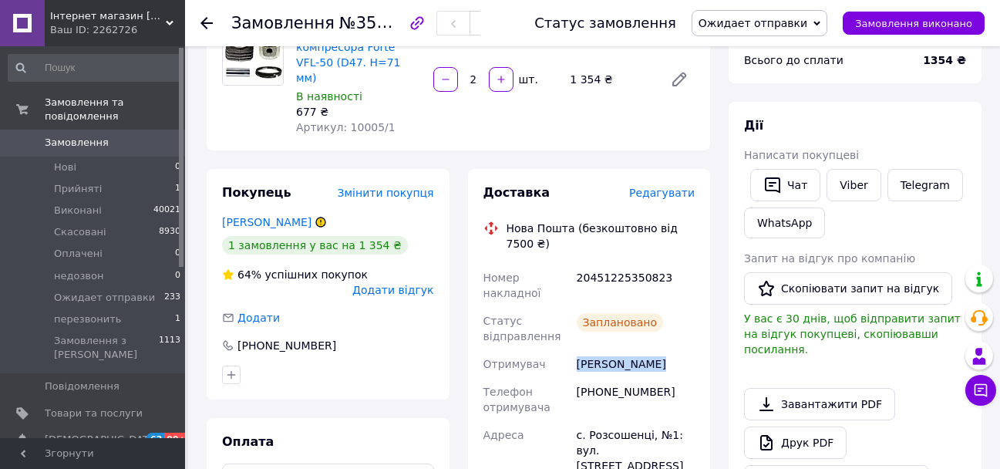
copy div "[PERSON_NAME]"
click at [599, 378] on div "[PHONE_NUMBER]" at bounding box center [636, 399] width 124 height 43
copy div "380663862673"
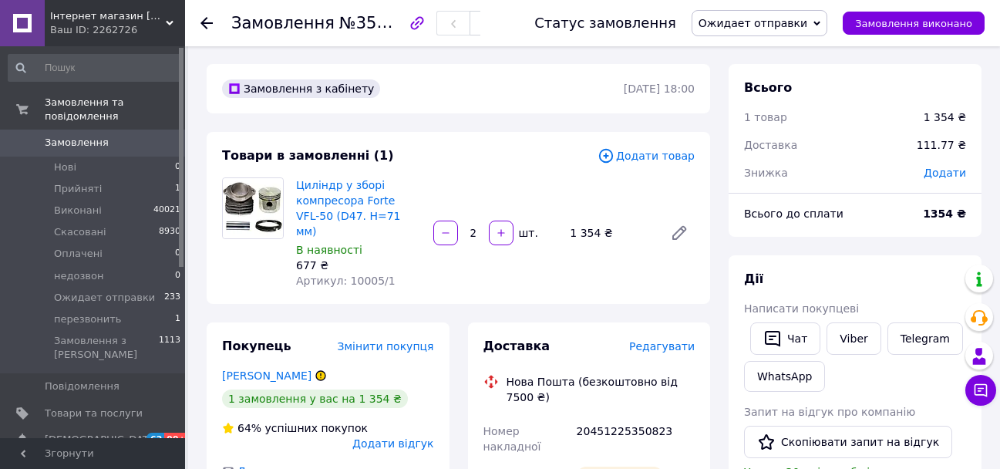
scroll to position [0, 0]
drag, startPoint x: 375, startPoint y: 218, endPoint x: 295, endPoint y: 182, distance: 88.0
click at [295, 182] on div "Циліндр у зборі компресора Forte VFL-50 (D47. H=71 мм) В наявності 677 ₴ Артику…" at bounding box center [358, 233] width 137 height 117
copy link "Циліндр у зборі компресора Forte VFL-50 (D47. H=71 мм)"
drag, startPoint x: 625, startPoint y: 223, endPoint x: 572, endPoint y: 241, distance: 56.3
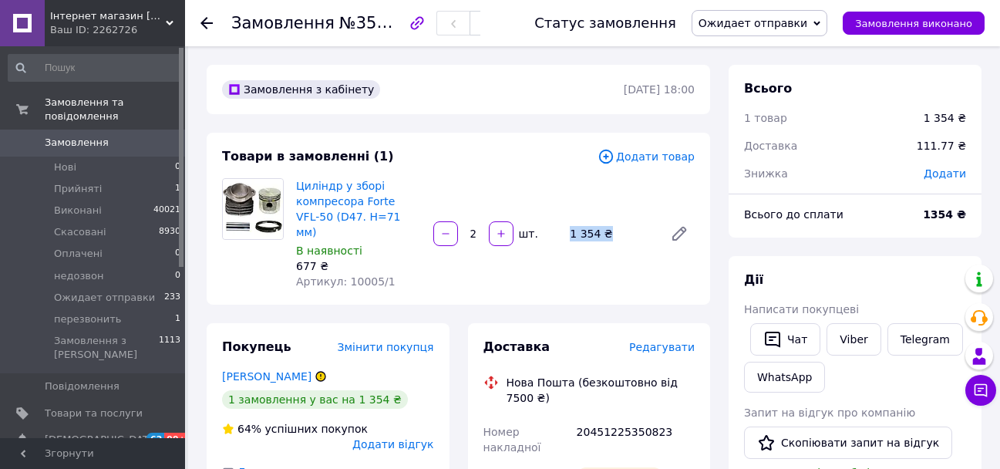
click at [572, 241] on div "Циліндр у зборі компресора Forte VFL-50 (D47. H=71 мм) В наявності 677 ₴ Артику…" at bounding box center [495, 233] width 411 height 117
copy div "1 354 ₴"
click at [126, 130] on link "Замовлення 0" at bounding box center [95, 143] width 190 height 26
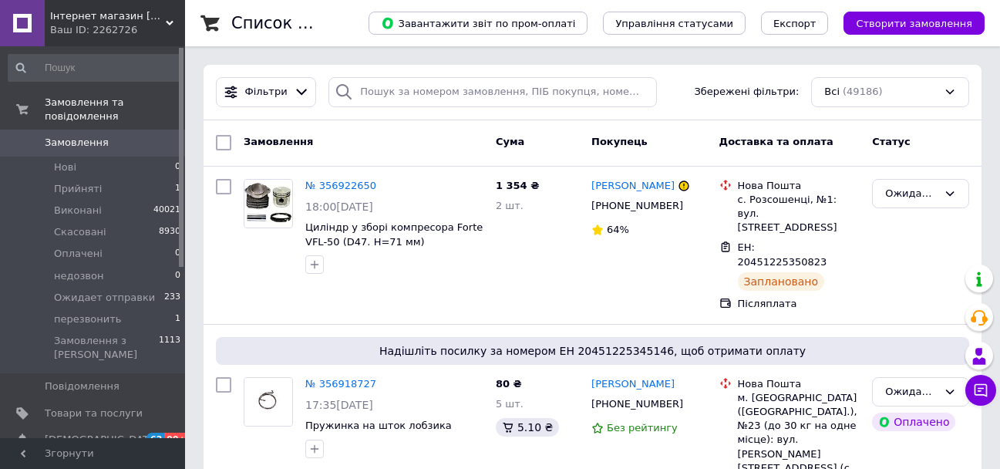
click at [96, 136] on span "Замовлення" at bounding box center [77, 143] width 64 height 14
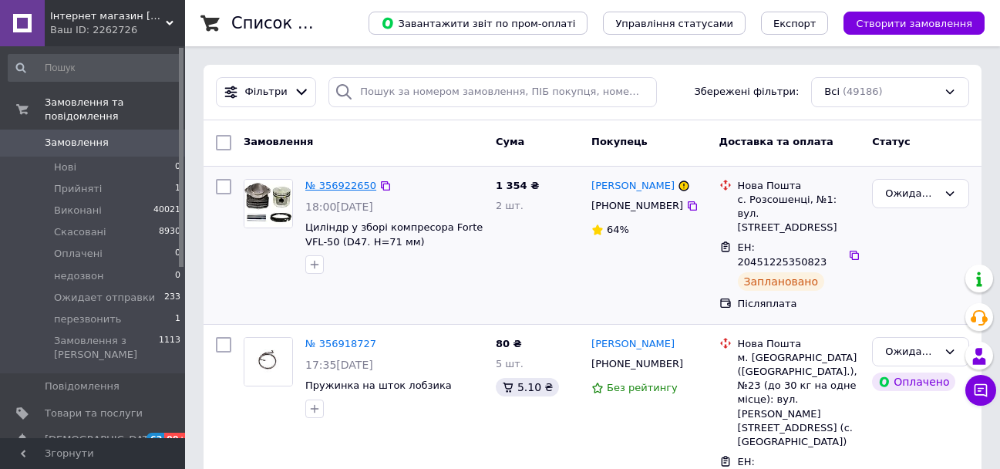
click at [354, 187] on link "№ 356922650" at bounding box center [340, 186] width 71 height 12
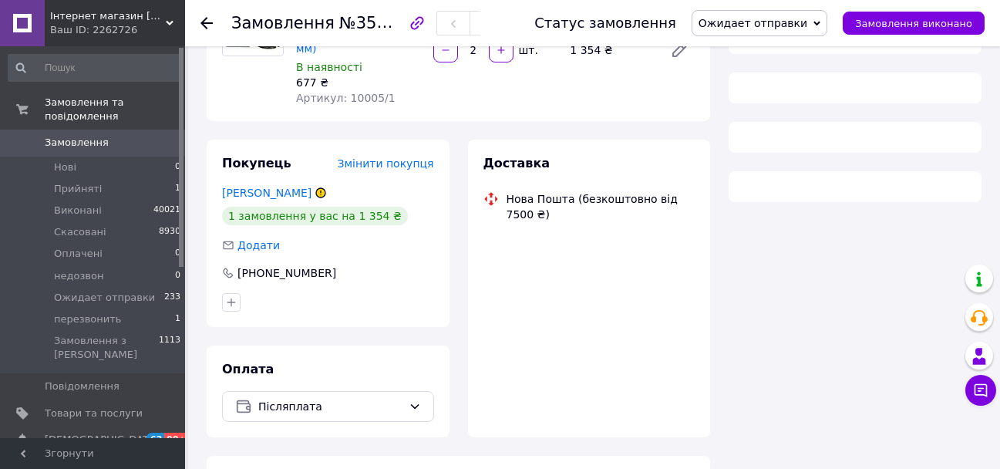
scroll to position [204, 0]
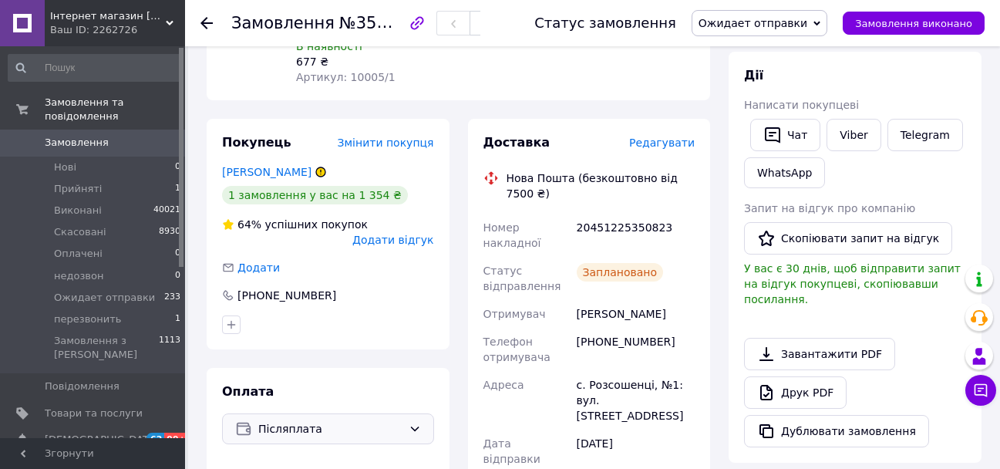
click at [329, 420] on span "Післяплата" at bounding box center [330, 428] width 144 height 17
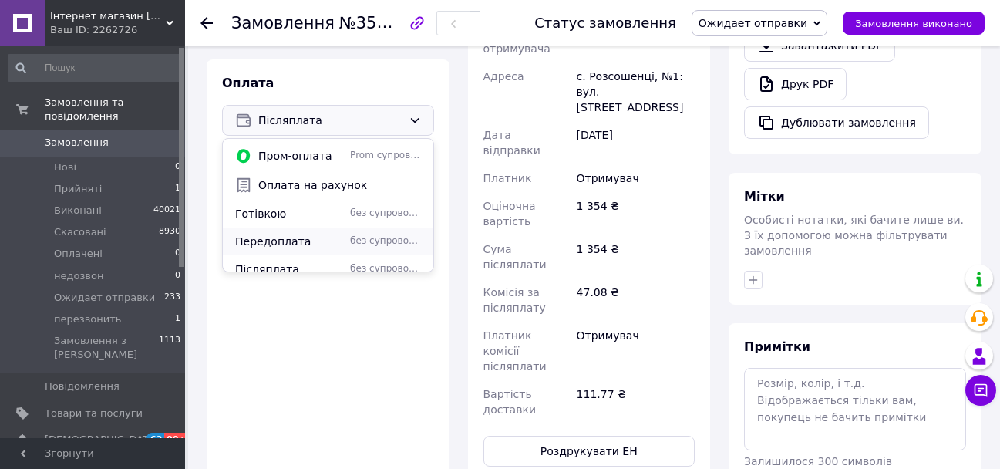
scroll to position [39, 0]
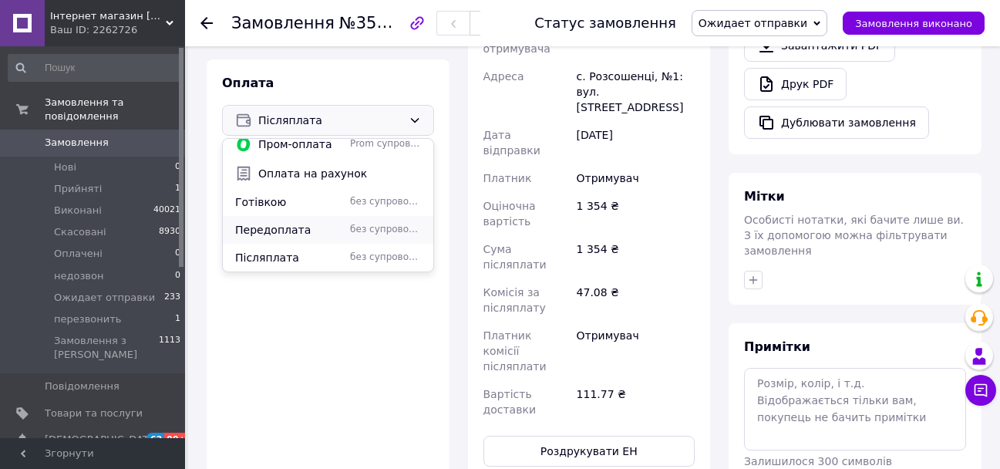
click at [260, 222] on span "Передоплата" at bounding box center [289, 229] width 109 height 15
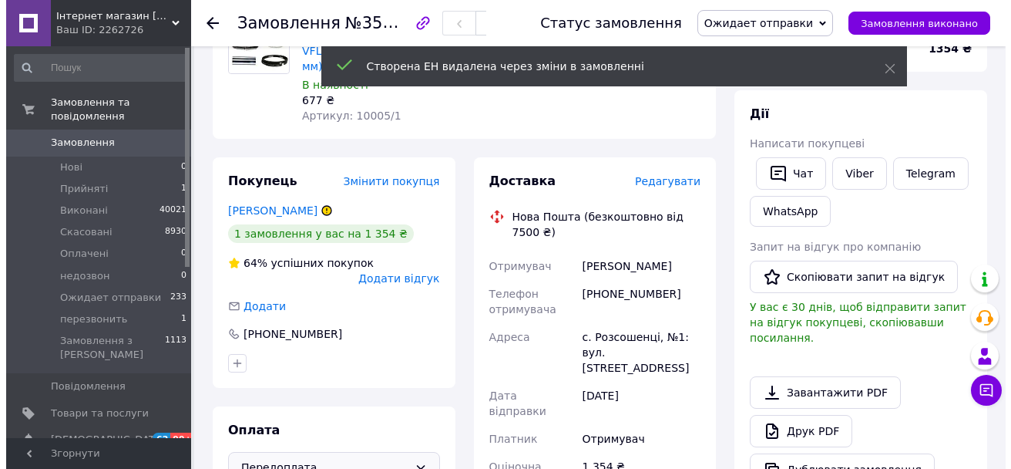
scroll to position [127, 0]
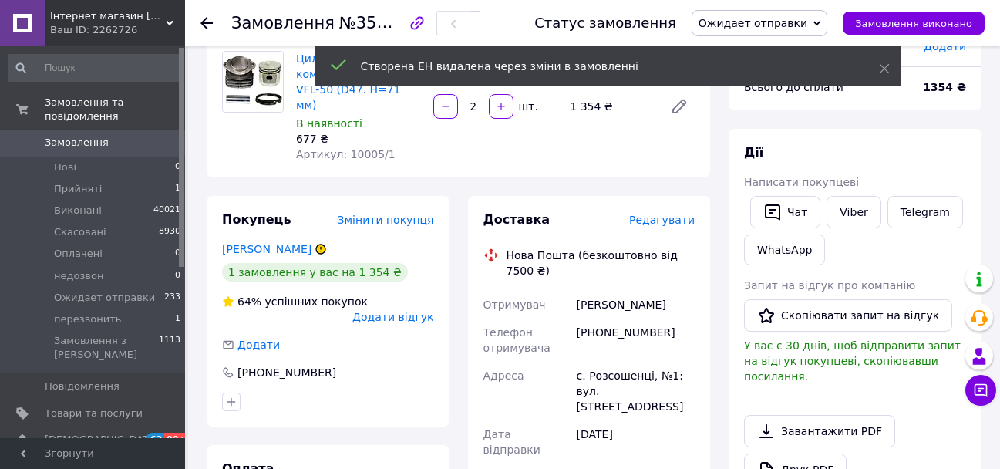
click at [668, 214] on span "Редагувати" at bounding box center [662, 220] width 66 height 12
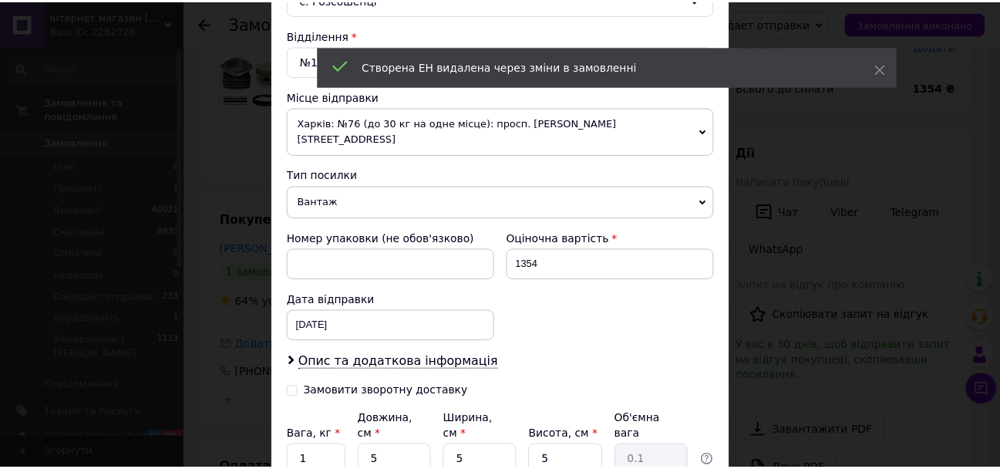
scroll to position [583, 0]
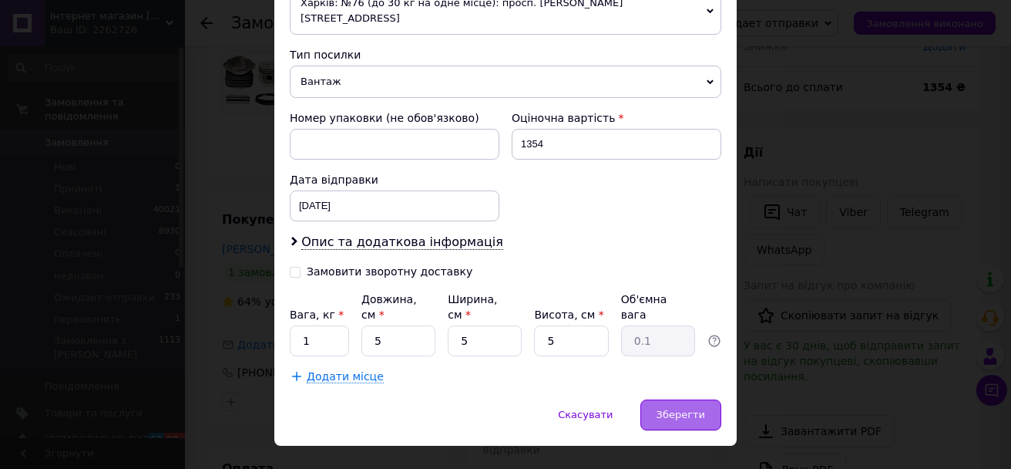
click at [664, 399] on div "Зберегти" at bounding box center [681, 414] width 81 height 31
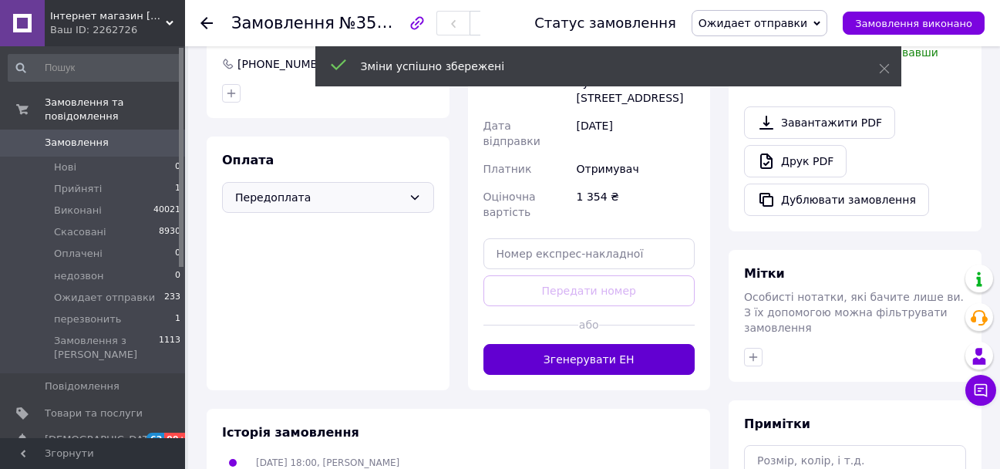
click at [572, 344] on button "Згенерувати ЕН" at bounding box center [589, 359] width 212 height 31
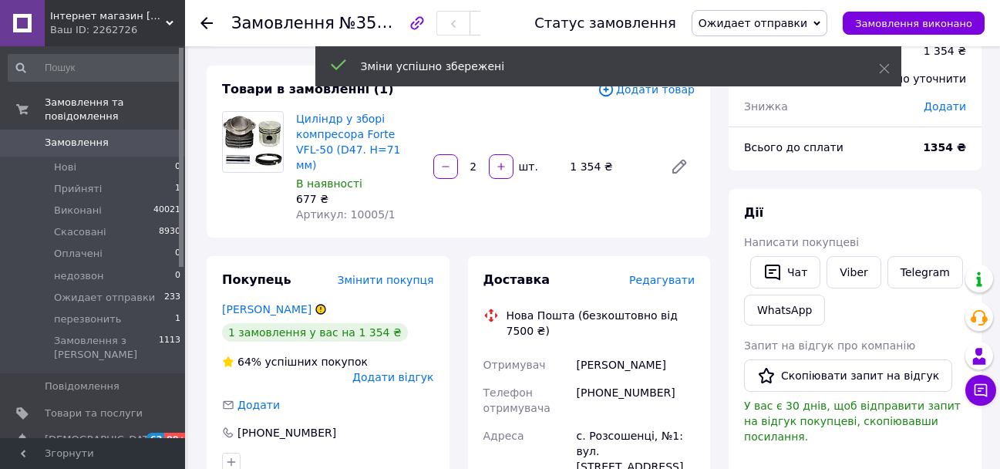
scroll to position [50, 0]
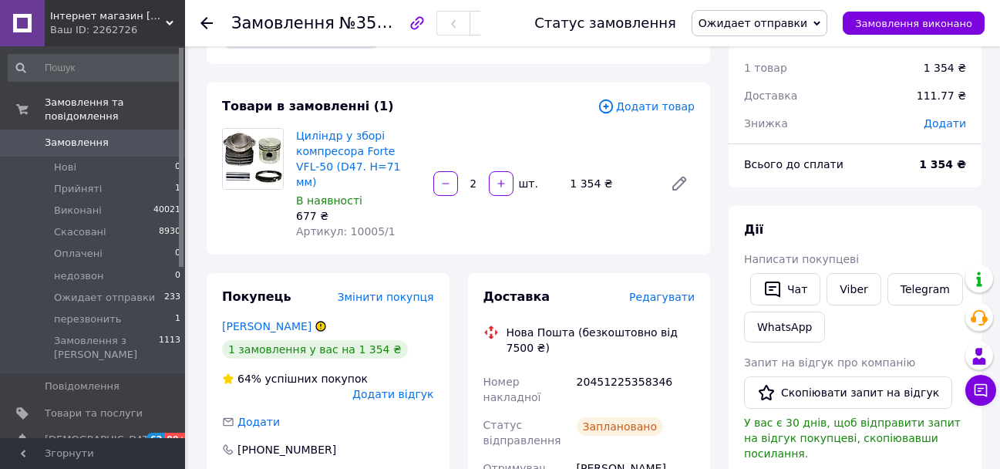
click at [614, 368] on div "20451225358346" at bounding box center [636, 389] width 124 height 43
copy div "20451225358346"
